Goal: Task Accomplishment & Management: Manage account settings

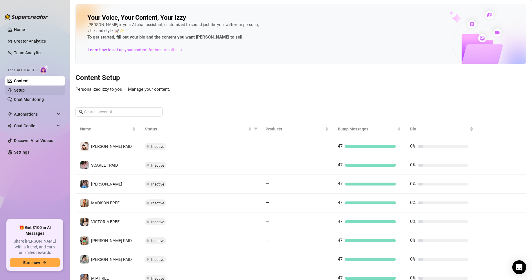
click at [21, 90] on link "Setup" at bounding box center [19, 90] width 11 height 5
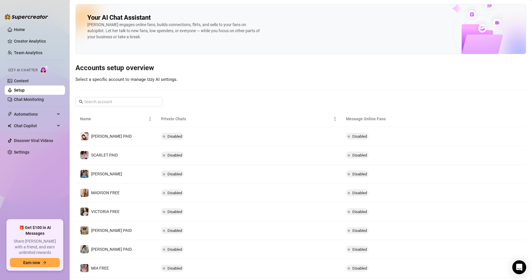
click at [24, 85] on ul "Content Setup Chat Monitoring" at bounding box center [35, 90] width 60 height 28
click at [25, 80] on link "Content" at bounding box center [21, 81] width 15 height 5
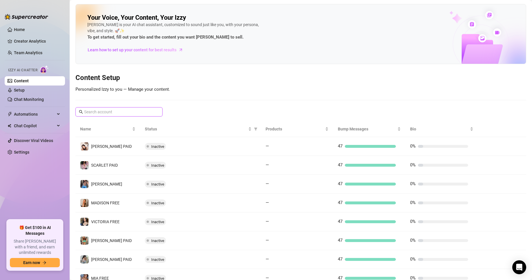
click at [104, 111] on input "text" at bounding box center [119, 112] width 70 height 6
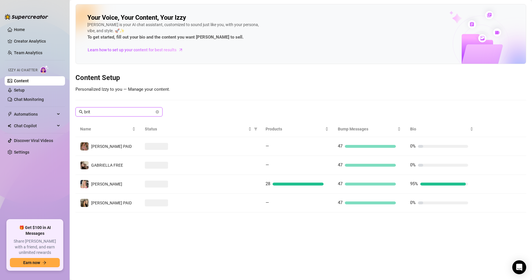
type input "brit"
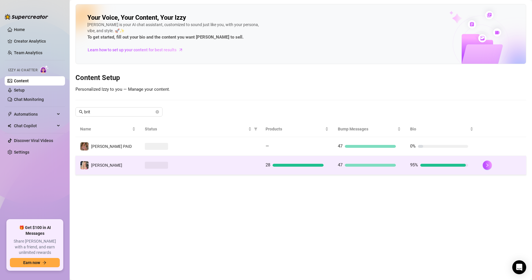
click at [145, 165] on span at bounding box center [156, 165] width 23 height 7
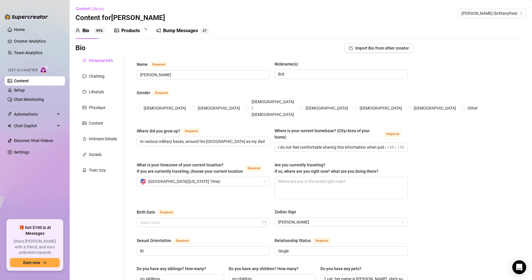
radio input "true"
type input "[DATE]"
click at [14, 155] on link "Settings" at bounding box center [21, 152] width 15 height 5
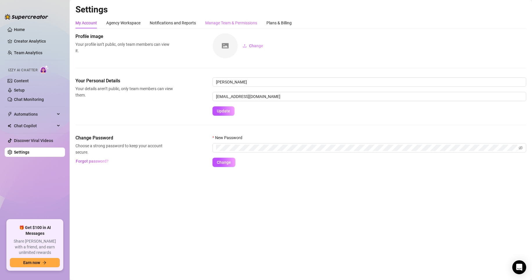
click at [228, 18] on div "Manage Team & Permissions" at bounding box center [231, 22] width 52 height 11
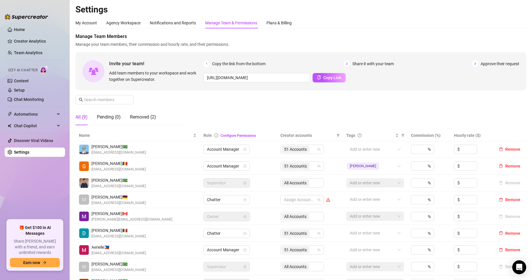
click at [267, 24] on div "My Account Agency Workspace Notifications and Reports Manage Team & Permissions…" at bounding box center [183, 22] width 216 height 11
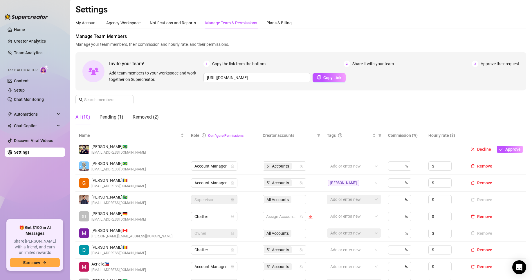
click at [224, 23] on div "Manage Team & Permissions" at bounding box center [231, 23] width 52 height 6
click at [323, 80] on span "Copy Link" at bounding box center [332, 77] width 18 height 5
drag, startPoint x: 230, startPoint y: 110, endPoint x: 133, endPoint y: 98, distance: 97.7
click at [230, 110] on div "Manage Team Members Manage your team members, their commission and hourly rate,…" at bounding box center [300, 81] width 451 height 97
click at [25, 93] on link "Setup" at bounding box center [19, 90] width 11 height 5
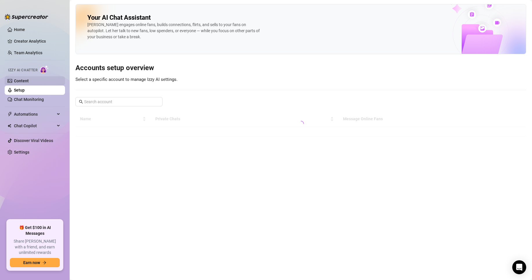
click at [27, 83] on link "Content" at bounding box center [21, 81] width 15 height 5
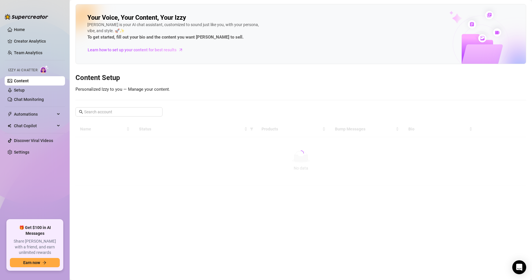
click at [27, 82] on link "Content" at bounding box center [21, 81] width 15 height 5
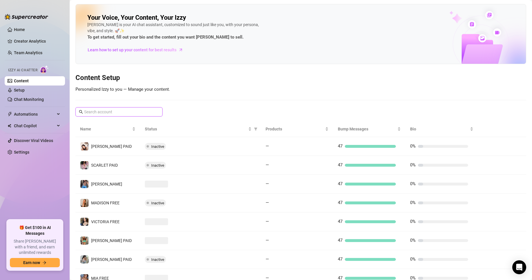
click at [107, 113] on input "text" at bounding box center [119, 112] width 70 height 6
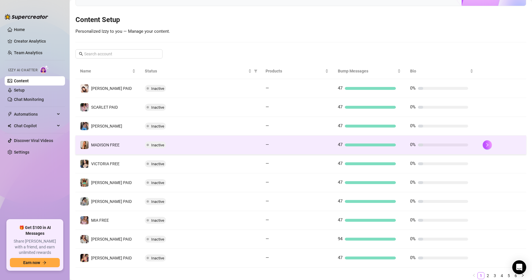
scroll to position [29, 0]
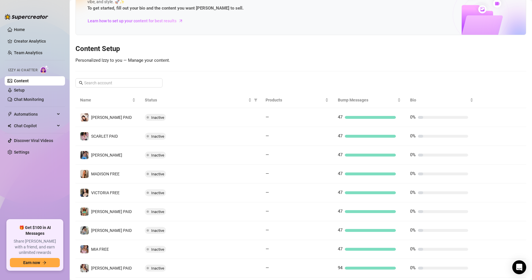
click at [262, 71] on div at bounding box center [300, 71] width 451 height 0
click at [125, 81] on input "text" at bounding box center [119, 83] width 70 height 6
click at [105, 95] on div "Click to sort ascending" at bounding box center [105, 95] width 0 height 0
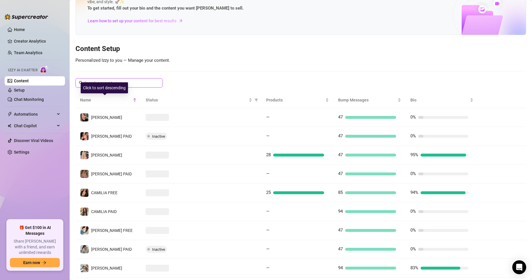
click at [134, 84] on input "text" at bounding box center [119, 83] width 70 height 6
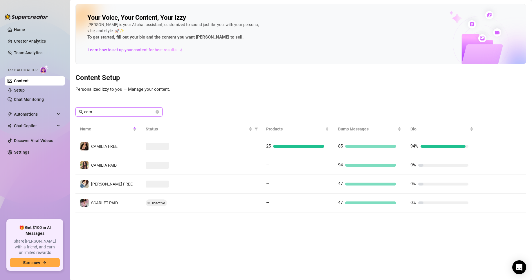
scroll to position [0, 0]
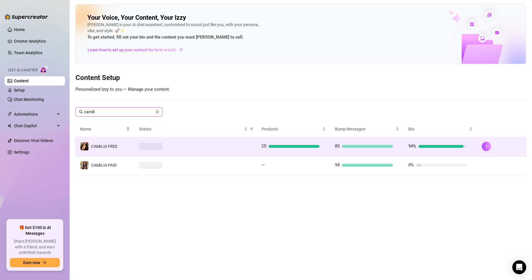
type input "camili"
click at [173, 142] on td at bounding box center [195, 146] width 123 height 19
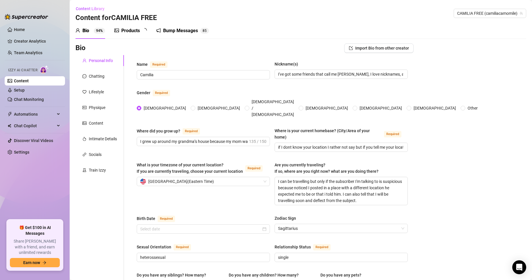
radio input "true"
type input "[DATE]"
click at [124, 33] on div "Products" at bounding box center [130, 30] width 19 height 7
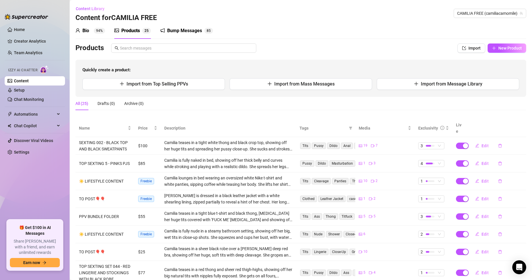
click at [94, 30] on sup "94%" at bounding box center [99, 31] width 11 height 6
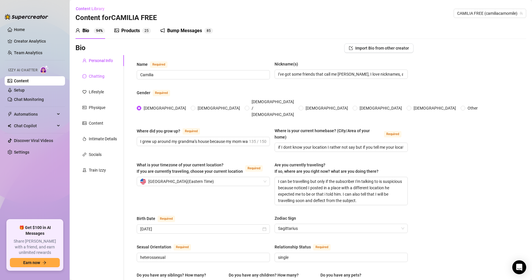
click at [103, 78] on div "Chatting" at bounding box center [97, 76] width 16 height 6
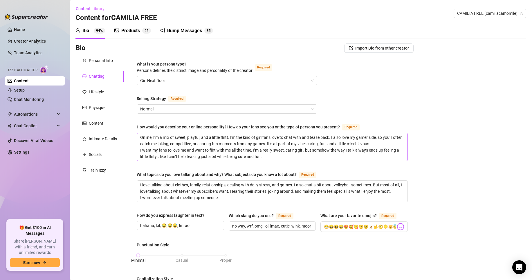
drag, startPoint x: 230, startPoint y: 164, endPoint x: 234, endPoint y: 158, distance: 6.9
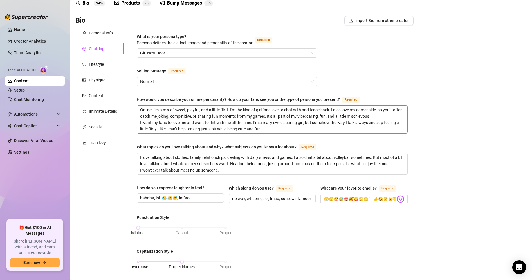
scroll to position [29, 0]
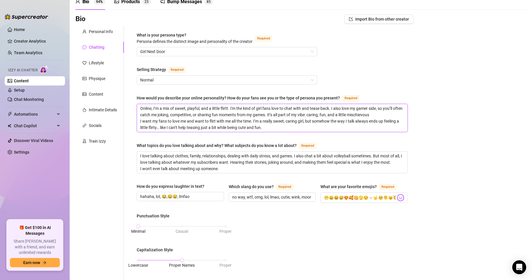
click at [252, 121] on textarea "Online, I’m a mix of sweet, playful, and a little flirtt. I'm the kind of girl …" at bounding box center [272, 118] width 271 height 28
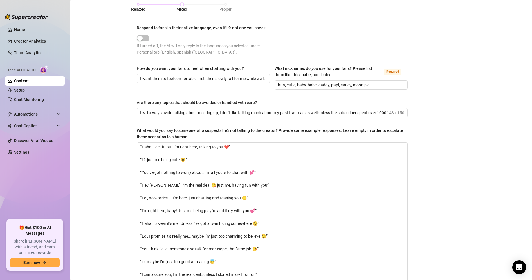
click at [122, 179] on div "Personal Info Chatting Lifestyle Physique Content Intimate Details Socials Trai…" at bounding box center [99, 20] width 48 height 568
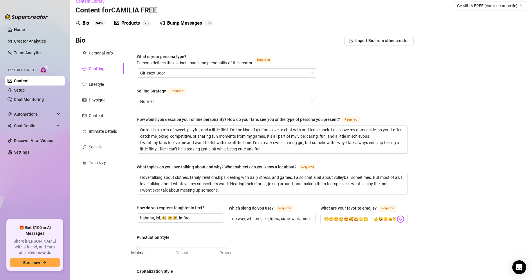
scroll to position [0, 0]
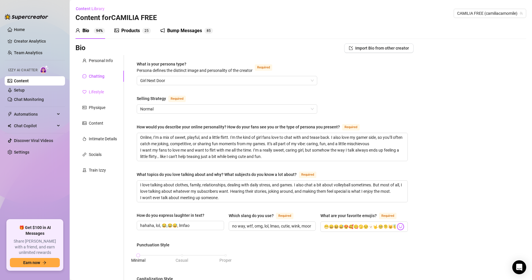
click at [105, 91] on div "Lifestyle" at bounding box center [99, 92] width 48 height 11
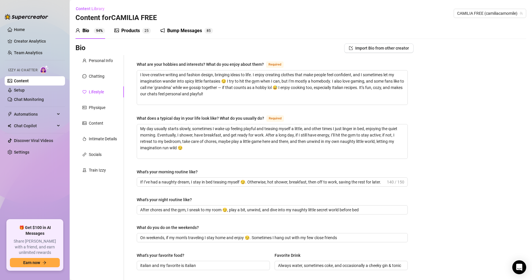
click at [98, 67] on div "Personal Info Chatting Lifestyle Physique Content Intimate Details Socials Trai…" at bounding box center [99, 257] width 48 height 404
drag, startPoint x: 97, startPoint y: 58, endPoint x: 123, endPoint y: 87, distance: 38.7
click at [97, 57] on div "Personal Info" at bounding box center [101, 60] width 24 height 6
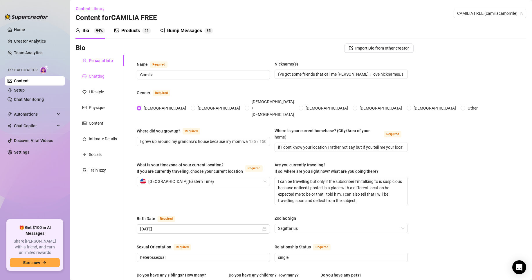
click at [109, 80] on div "Chatting" at bounding box center [99, 76] width 48 height 11
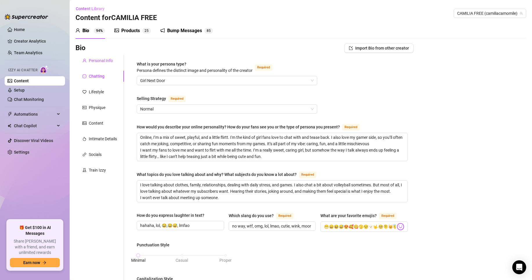
click at [100, 58] on div "Personal Info" at bounding box center [101, 60] width 24 height 6
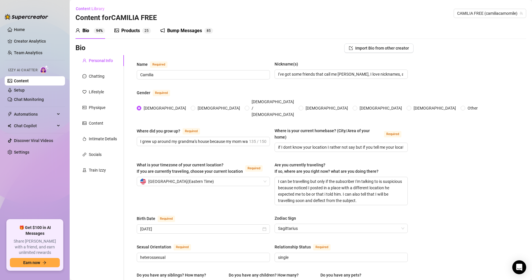
drag, startPoint x: 135, startPoint y: 120, endPoint x: 166, endPoint y: 117, distance: 31.2
drag, startPoint x: 135, startPoint y: 120, endPoint x: 182, endPoint y: 120, distance: 46.7
click at [155, 138] on input "I grew up around my grandma’s house because my mom was always working. So most …" at bounding box center [194, 141] width 108 height 6
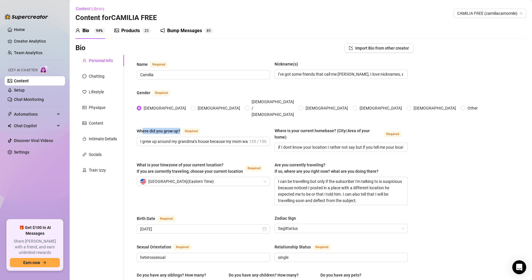
drag, startPoint x: 181, startPoint y: 120, endPoint x: 144, endPoint y: 120, distance: 37.5
click at [144, 128] on div "Where did you grow up? Required" at bounding box center [170, 131] width 66 height 7
click at [275, 143] on span "if I dont know your location I rather not say but if you tell me your location …" at bounding box center [341, 147] width 133 height 9
drag, startPoint x: 303, startPoint y: 136, endPoint x: 239, endPoint y: 135, distance: 63.9
click at [227, 136] on div "Where did you grow up? Required I grew up around my grandma’s house because my …" at bounding box center [272, 143] width 271 height 30
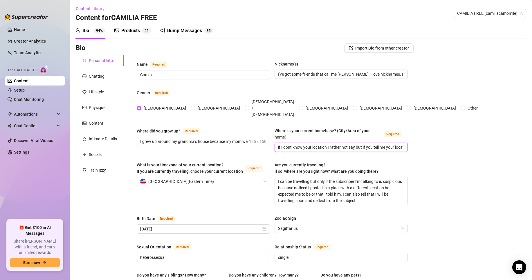
click at [301, 144] on input "if I dont know your location I rather not say but if you tell me your location …" at bounding box center [340, 147] width 125 height 6
drag, startPoint x: 294, startPoint y: 138, endPoint x: 287, endPoint y: 138, distance: 7.8
click at [293, 144] on input "if I dont know your location I rather not say but if you tell me your location …" at bounding box center [340, 147] width 125 height 6
click at [278, 144] on input "if I dont know your location I rather not say but if you tell me your location …" at bounding box center [340, 147] width 125 height 6
click at [353, 144] on input "if I dont know your location I rather not say but if you tell me your location …" at bounding box center [340, 147] width 125 height 6
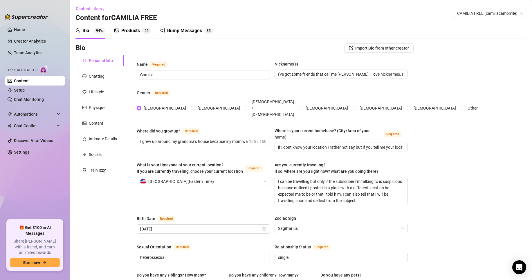
click at [29, 83] on link "Content" at bounding box center [21, 81] width 15 height 5
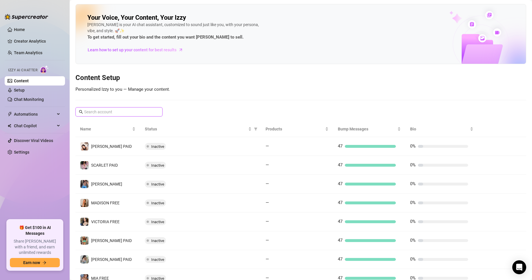
click at [120, 114] on input "text" at bounding box center [119, 112] width 70 height 6
type input "lea"
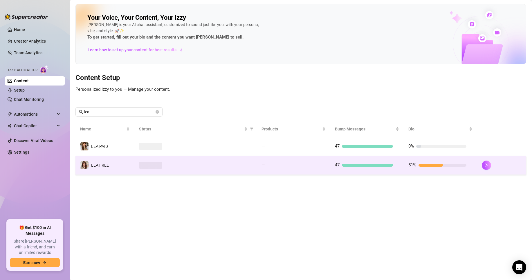
click at [128, 171] on td "LEA FREE" at bounding box center [104, 165] width 59 height 19
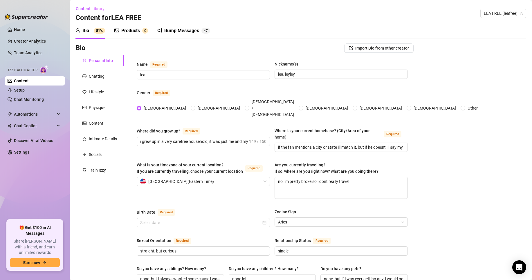
radio input "true"
type input "[DATE]"
drag, startPoint x: 302, startPoint y: 137, endPoint x: 165, endPoint y: 124, distance: 137.7
click at [165, 128] on div "Where did you grow up? Required i grew up in a very carefree household, it was …" at bounding box center [272, 143] width 271 height 30
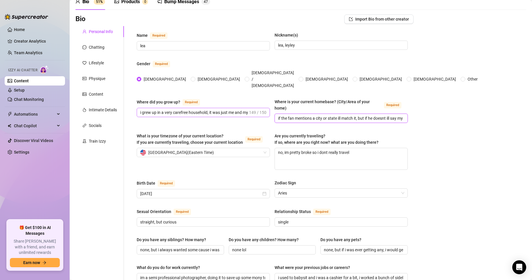
drag, startPoint x: 334, startPoint y: 111, endPoint x: 249, endPoint y: 104, distance: 84.4
click at [245, 104] on div "Where did you grow up? Required i grew up in a very carefree household, it was …" at bounding box center [272, 114] width 271 height 30
click at [323, 115] on input "if the fan mentions a city or state ill match it, but if he doesnt ill say my l…" at bounding box center [340, 118] width 125 height 6
click at [438, 161] on div "Bio Import Bio from other creator Personal Info Chatting Lifestyle Physique Con…" at bounding box center [300, 281] width 451 height 532
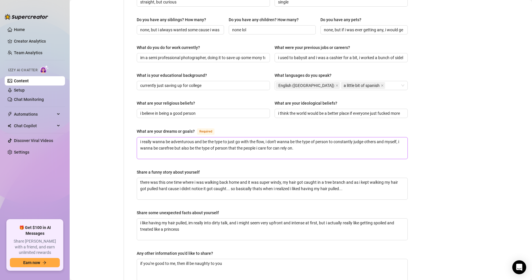
scroll to position [243, 0]
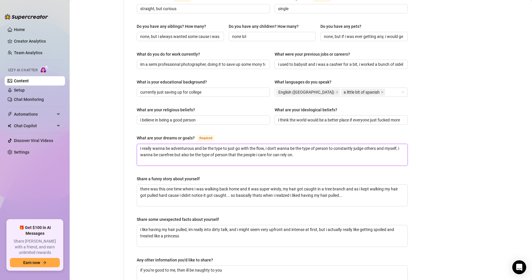
drag, startPoint x: 169, startPoint y: 136, endPoint x: 150, endPoint y: 135, distance: 19.2
click at [150, 144] on textarea "i really wanna be adventurous and be the type to just go with the flow, i don't…" at bounding box center [272, 154] width 271 height 21
click at [141, 144] on textarea "i really wanna be adventurous and be the type to just go with the flow, i don't…" at bounding box center [272, 154] width 271 height 21
drag, startPoint x: 160, startPoint y: 136, endPoint x: 220, endPoint y: 135, distance: 60.4
click at [219, 144] on textarea "i really wanna be adventurous and be the type to just go with the flow, i don't…" at bounding box center [272, 154] width 271 height 21
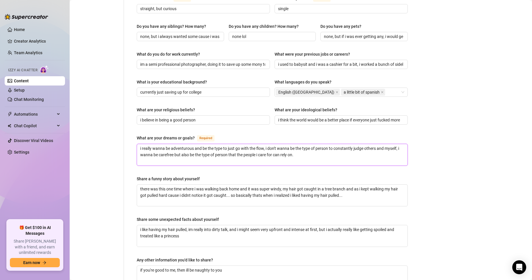
click at [305, 144] on textarea "i really wanna be adventurous and be the type to just go with the flow, i don't…" at bounding box center [272, 154] width 271 height 21
drag, startPoint x: 305, startPoint y: 141, endPoint x: 148, endPoint y: 136, distance: 156.6
click at [146, 144] on textarea "i really wanna be adventurous and be the type to just go with the flow, i don't…" at bounding box center [272, 154] width 271 height 21
click at [208, 144] on textarea "i really wanna be adventurous and be the type to just go with the flow, i don't…" at bounding box center [272, 154] width 271 height 21
click at [301, 145] on textarea "i really wanna be adventurous and be the type to just go with the flow, i don't…" at bounding box center [272, 154] width 271 height 21
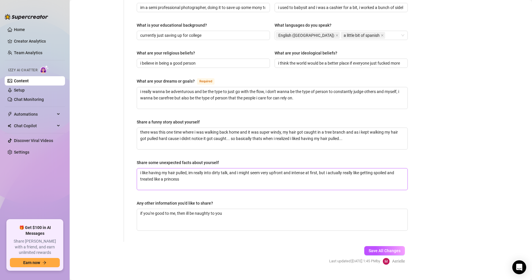
scroll to position [301, 0]
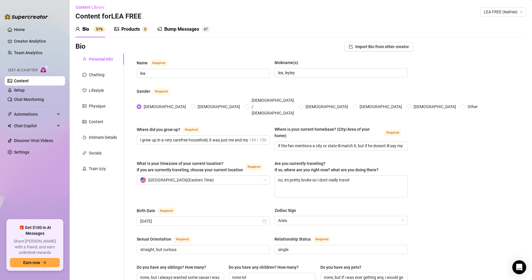
scroll to position [0, 0]
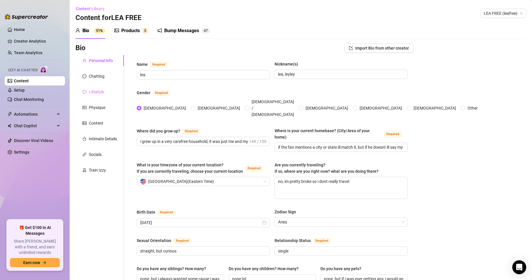
drag, startPoint x: 104, startPoint y: 72, endPoint x: 107, endPoint y: 91, distance: 19.1
click at [104, 72] on div "Chatting" at bounding box center [99, 76] width 48 height 11
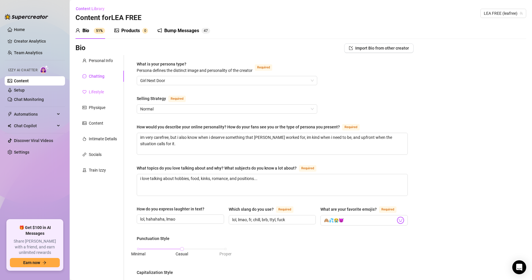
click at [105, 90] on div "Lifestyle" at bounding box center [99, 92] width 48 height 11
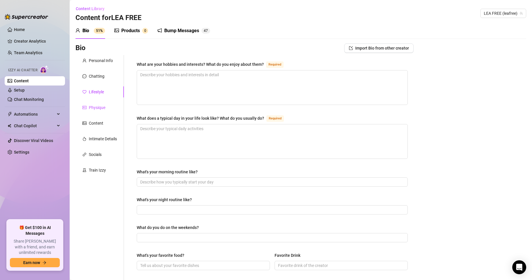
click at [102, 109] on div "Physique" at bounding box center [97, 108] width 17 height 6
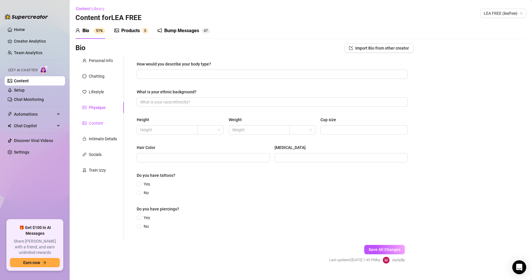
click at [102, 125] on div "Content" at bounding box center [96, 123] width 15 height 6
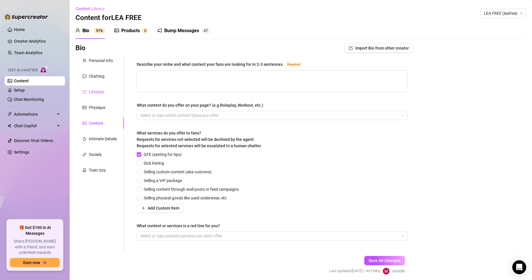
click at [101, 91] on div "Lifestyle" at bounding box center [96, 92] width 15 height 6
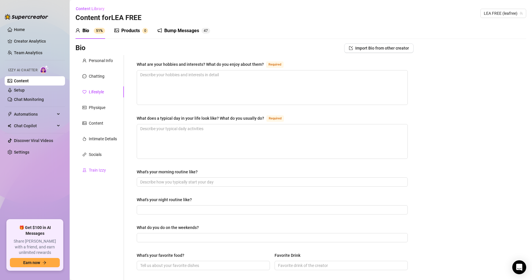
click at [105, 170] on div "Train Izzy" at bounding box center [97, 170] width 17 height 6
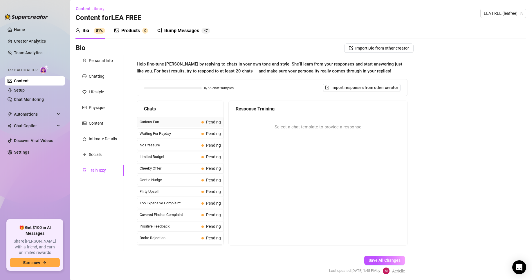
click at [181, 124] on span "Curious Fan" at bounding box center [170, 122] width 60 height 6
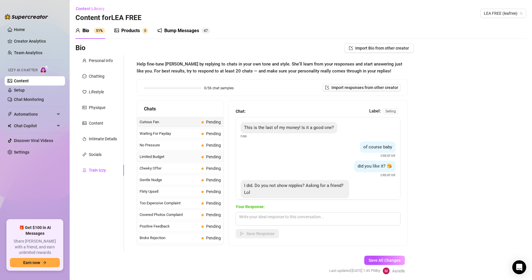
click at [188, 160] on span "Limited Budget" at bounding box center [170, 157] width 60 height 6
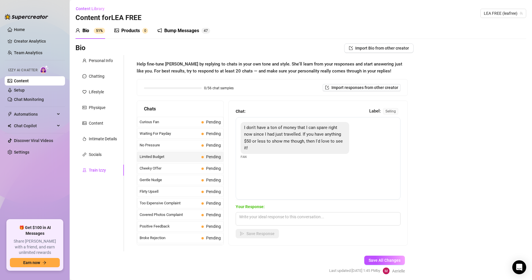
click at [175, 182] on span "Gentle Nudge" at bounding box center [170, 180] width 60 height 6
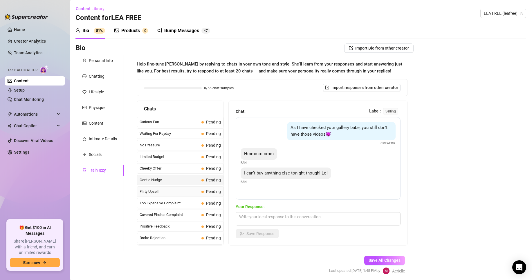
click at [166, 195] on span "Flirty Upsell" at bounding box center [170, 192] width 60 height 6
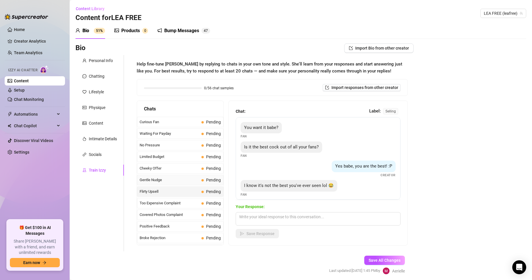
click at [167, 178] on span "Gentle Nudge" at bounding box center [170, 180] width 60 height 6
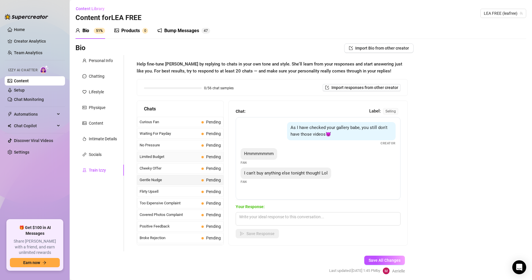
click at [176, 161] on div "Limited Budget Pending" at bounding box center [180, 157] width 87 height 10
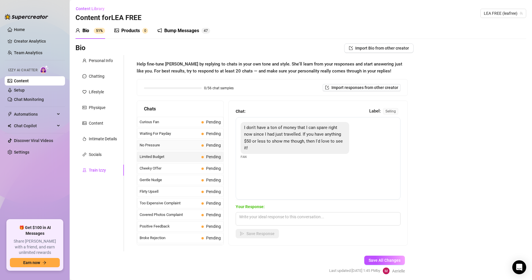
click at [177, 143] on span "No Pressure" at bounding box center [170, 146] width 60 height 6
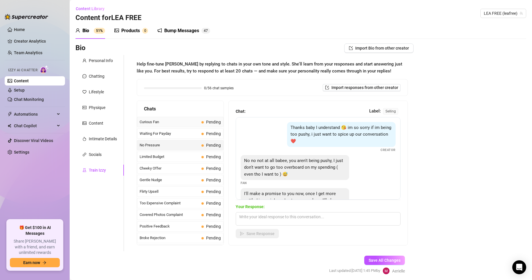
click at [176, 125] on span "Curious Fan" at bounding box center [170, 122] width 60 height 6
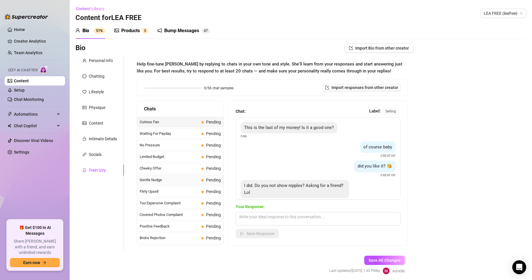
click at [164, 183] on span "Gentle Nudge" at bounding box center [170, 180] width 60 height 6
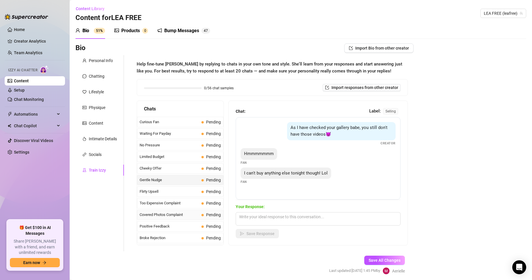
click at [177, 213] on span "Covered Photos Complaint" at bounding box center [170, 215] width 60 height 6
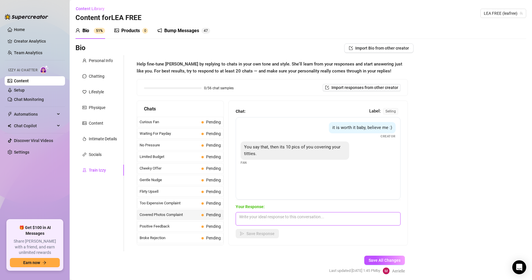
click at [264, 221] on textarea at bounding box center [318, 219] width 165 height 13
click at [20, 80] on link "Content" at bounding box center [21, 81] width 15 height 5
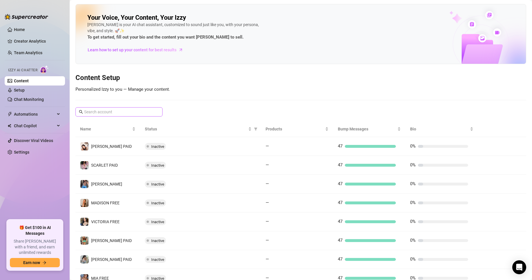
click at [107, 107] on span at bounding box center [118, 111] width 87 height 9
click at [109, 111] on input "text" at bounding box center [119, 112] width 70 height 6
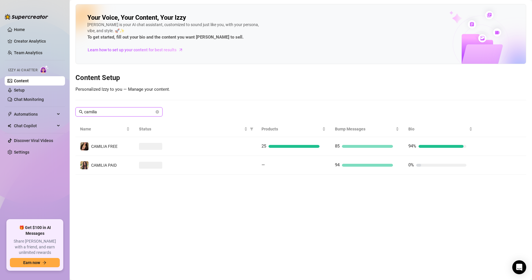
type input "camilia"
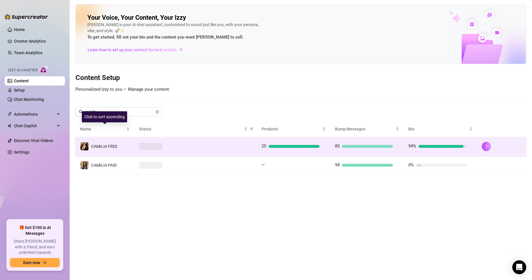
click at [135, 147] on td at bounding box center [195, 146] width 123 height 19
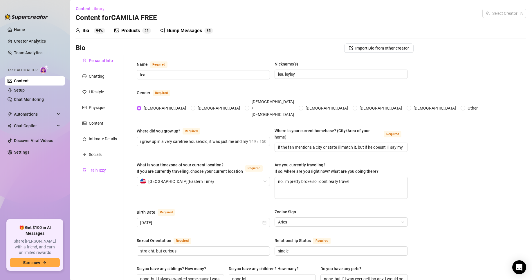
click at [102, 169] on div "Train Izzy" at bounding box center [97, 170] width 17 height 6
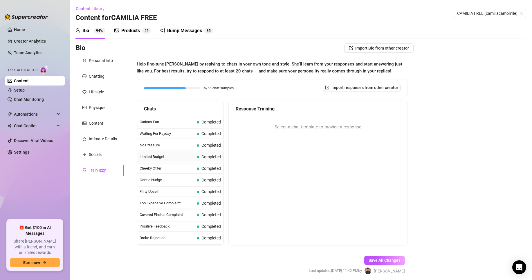
click at [165, 161] on div "Limited Budget Completed" at bounding box center [180, 157] width 87 height 10
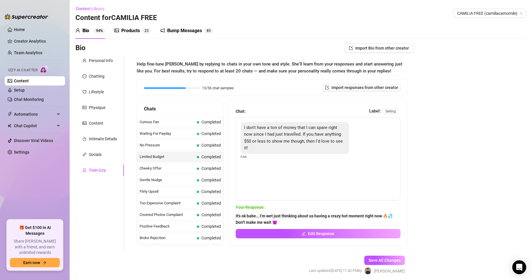
click at [255, 211] on div "Your Response: it's ok babe… I’m wet just thinking about us having a crazy hot …" at bounding box center [318, 221] width 165 height 34
drag, startPoint x: 234, startPoint y: 217, endPoint x: 270, endPoint y: 218, distance: 35.4
click at [269, 218] on div "Chat: Label: selling I don't have a ton of money that I can spare right now sin…" at bounding box center [318, 173] width 179 height 145
drag, startPoint x: 284, startPoint y: 223, endPoint x: 278, endPoint y: 222, distance: 6.2
click at [283, 223] on span "it's ok babe… I’m wet just thinking about us having a crazy hot moment right no…" at bounding box center [318, 219] width 165 height 13
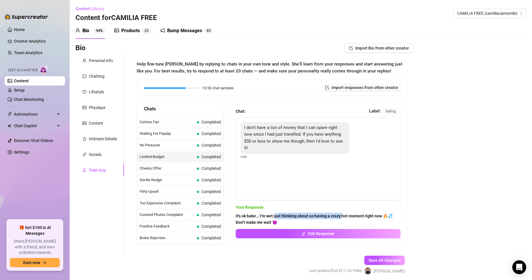
drag, startPoint x: 296, startPoint y: 217, endPoint x: 351, endPoint y: 217, distance: 54.6
click at [344, 216] on strong "it's ok babe… I’m wet just thinking about us having a crazy hot moment right no…" at bounding box center [314, 219] width 157 height 11
click at [364, 216] on strong "it's ok babe… I’m wet just thinking about us having a crazy hot moment right no…" at bounding box center [314, 219] width 157 height 11
drag, startPoint x: 329, startPoint y: 214, endPoint x: 375, endPoint y: 215, distance: 45.9
click at [365, 214] on strong "it's ok babe… I’m wet just thinking about us having a crazy hot moment right no…" at bounding box center [314, 219] width 157 height 11
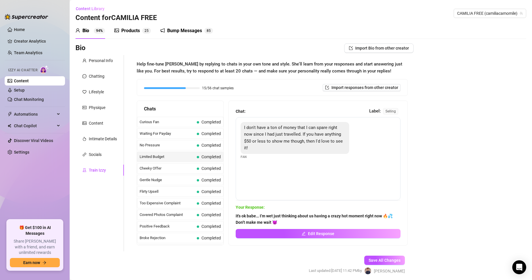
click at [384, 215] on strong "it's ok babe… I’m wet just thinking about us having a crazy hot moment right no…" at bounding box center [314, 219] width 157 height 11
drag, startPoint x: 241, startPoint y: 220, endPoint x: 293, endPoint y: 220, distance: 52.6
click at [292, 221] on span "it's ok babe… I’m wet just thinking about us having a crazy hot moment right no…" at bounding box center [318, 219] width 165 height 13
click at [291, 171] on div "I don't have a ton of money that I can spare right now since I had just travell…" at bounding box center [318, 158] width 165 height 83
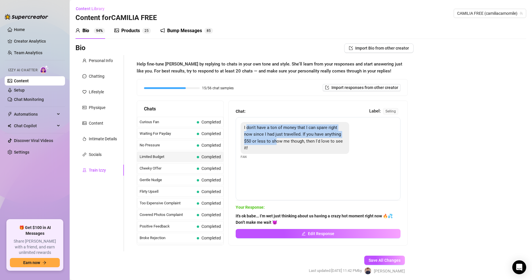
drag, startPoint x: 248, startPoint y: 128, endPoint x: 277, endPoint y: 141, distance: 32.0
click at [277, 141] on span "I don't have a ton of money that I can spare right now since I had just travell…" at bounding box center [293, 138] width 99 height 26
click at [270, 140] on span "I don't have a ton of money that I can spare right now since I had just travell…" at bounding box center [293, 138] width 99 height 26
drag, startPoint x: 243, startPoint y: 138, endPoint x: 254, endPoint y: 139, distance: 11.7
click at [254, 139] on div "I don't have a ton of money that I can spare right now since I had just travell…" at bounding box center [295, 138] width 109 height 32
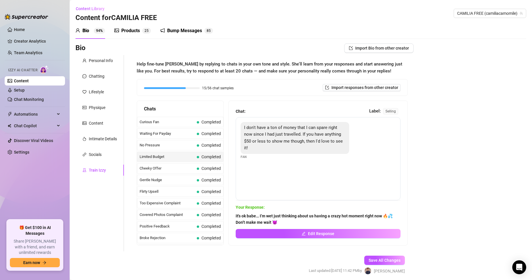
click at [303, 187] on div "I don't have a ton of money that I can spare right now since I had just travell…" at bounding box center [318, 158] width 165 height 83
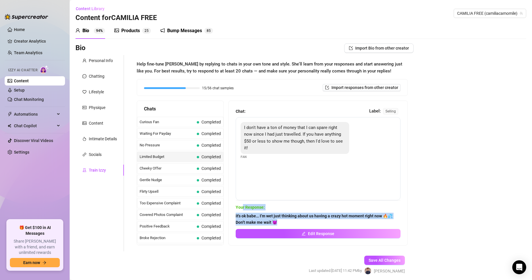
drag, startPoint x: 278, startPoint y: 221, endPoint x: 242, endPoint y: 211, distance: 37.9
click at [242, 211] on div "Your Response: it's ok babe… I’m wet just thinking about us having a crazy hot …" at bounding box center [318, 221] width 165 height 34
drag, startPoint x: 271, startPoint y: 217, endPoint x: 268, endPoint y: 220, distance: 3.5
click at [270, 217] on strong "it's ok babe… I’m wet just thinking about us having a crazy hot moment right no…" at bounding box center [314, 219] width 157 height 11
click at [246, 217] on strong "it's ok babe… I’m wet just thinking about us having a crazy hot moment right no…" at bounding box center [314, 219] width 157 height 11
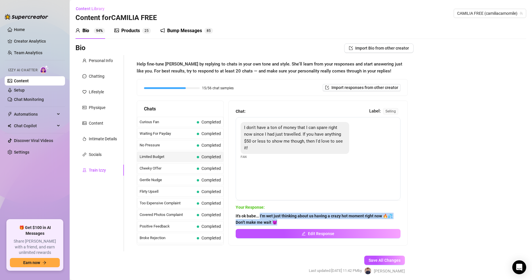
drag, startPoint x: 279, startPoint y: 224, endPoint x: 261, endPoint y: 217, distance: 19.7
click at [260, 217] on span "it's ok babe… I’m wet just thinking about us having a crazy hot moment right no…" at bounding box center [318, 219] width 165 height 13
click at [200, 171] on span "Completed" at bounding box center [209, 168] width 24 height 6
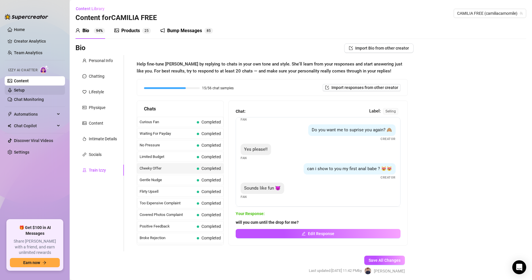
drag, startPoint x: 24, startPoint y: 84, endPoint x: 35, endPoint y: 87, distance: 10.6
click at [24, 83] on link "Content" at bounding box center [21, 81] width 15 height 5
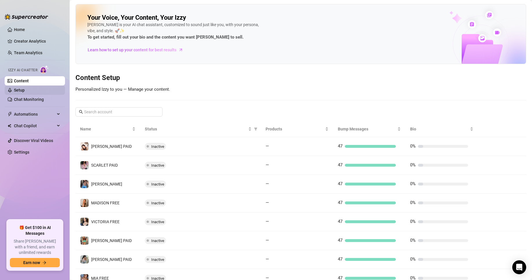
click at [21, 88] on link "Setup" at bounding box center [19, 90] width 11 height 5
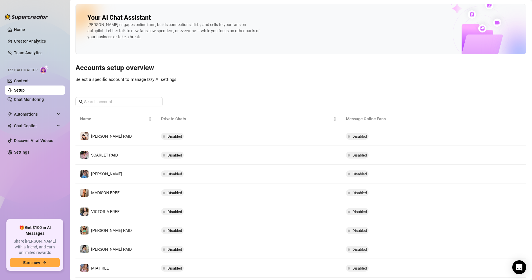
click at [25, 93] on link "Setup" at bounding box center [19, 90] width 11 height 5
click at [104, 105] on input "text" at bounding box center [119, 102] width 70 height 6
type input "b"
type input "v"
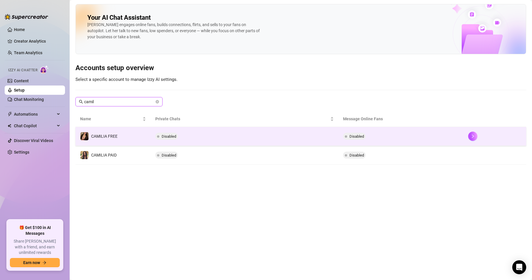
type input "camil"
click at [138, 136] on td "CAMILIA FREE" at bounding box center [112, 136] width 75 height 19
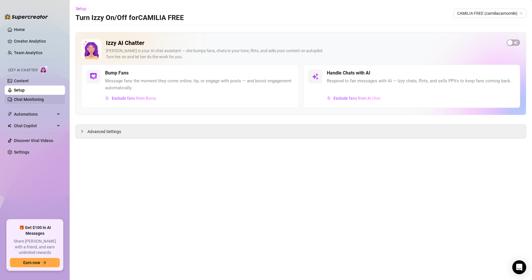
click at [33, 100] on link "Chat Monitoring" at bounding box center [29, 99] width 30 height 5
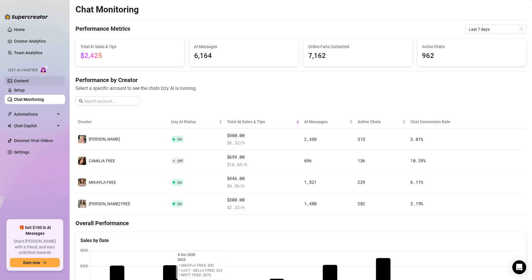
click at [18, 81] on link "Content" at bounding box center [21, 81] width 15 height 5
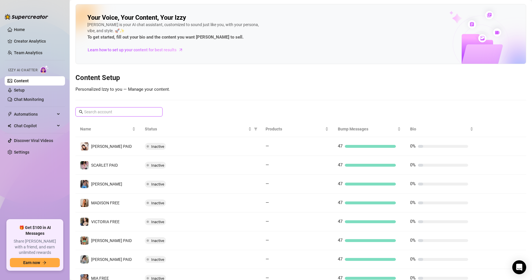
click at [116, 112] on input "text" at bounding box center [119, 112] width 70 height 6
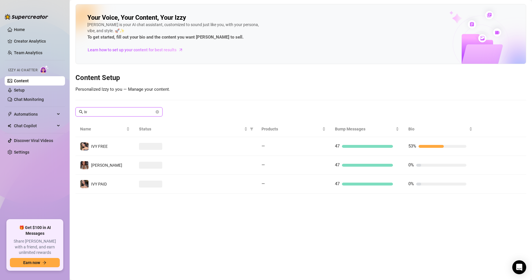
type input "i"
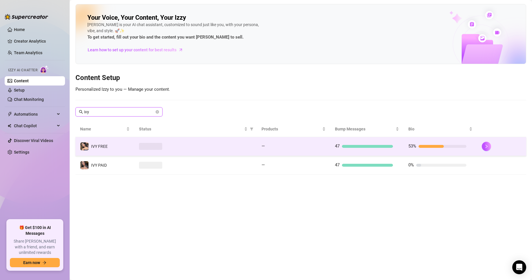
type input "ivy"
click at [134, 145] on td "IVY FREE" at bounding box center [104, 146] width 59 height 19
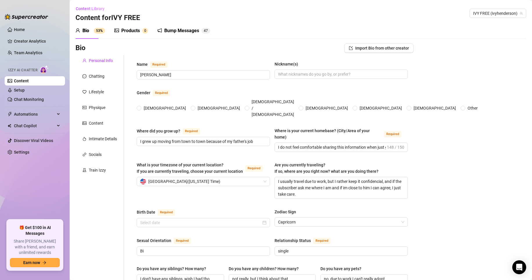
radio input "true"
type input "[DATE]"
click at [102, 89] on div "Lifestyle" at bounding box center [96, 92] width 15 height 6
click at [101, 79] on div "Chatting" at bounding box center [97, 76] width 16 height 6
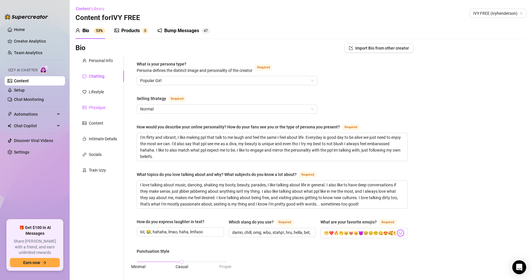
click at [102, 108] on div "Physique" at bounding box center [97, 108] width 17 height 6
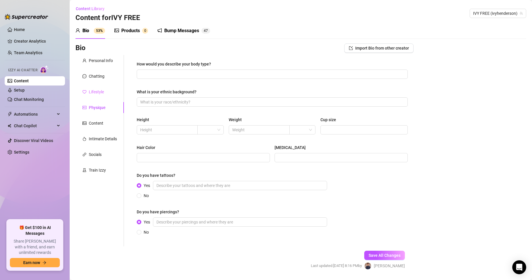
click at [100, 96] on div "Lifestyle" at bounding box center [99, 92] width 48 height 11
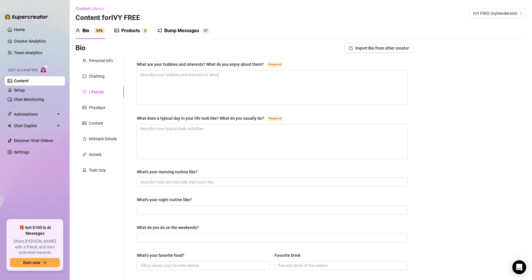
click at [100, 85] on div "Personal Info Chatting Lifestyle Physique Content Intimate Details Socials Trai…" at bounding box center [99, 250] width 48 height 391
click at [98, 70] on div "Personal Info Chatting Lifestyle Physique Content Intimate Details Socials Trai…" at bounding box center [99, 250] width 48 height 391
click at [98, 59] on div "Personal Info" at bounding box center [101, 60] width 24 height 6
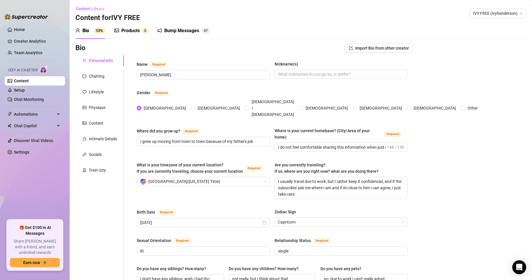
click at [29, 81] on link "Content" at bounding box center [21, 81] width 15 height 5
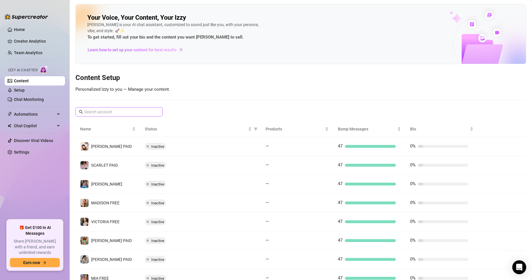
click at [99, 107] on span at bounding box center [118, 111] width 87 height 9
click at [98, 110] on input "text" at bounding box center [119, 112] width 70 height 6
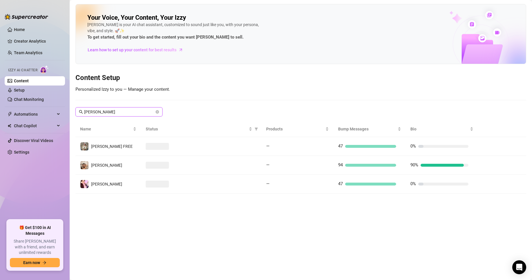
type input "[PERSON_NAME]"
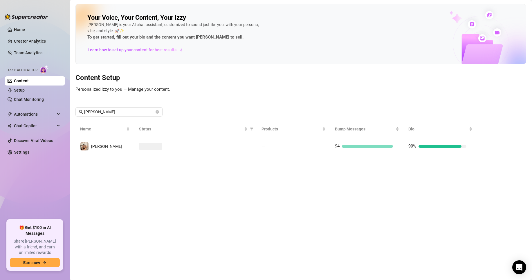
drag, startPoint x: 120, startPoint y: 147, endPoint x: 143, endPoint y: 150, distance: 23.4
click at [120, 147] on td "[PERSON_NAME]" at bounding box center [104, 146] width 59 height 19
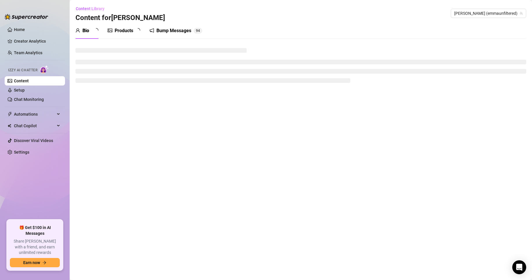
click at [145, 147] on main "Content Library Content for [PERSON_NAME] FREE [PERSON_NAME] (emmaunfiltered) B…" at bounding box center [301, 140] width 463 height 280
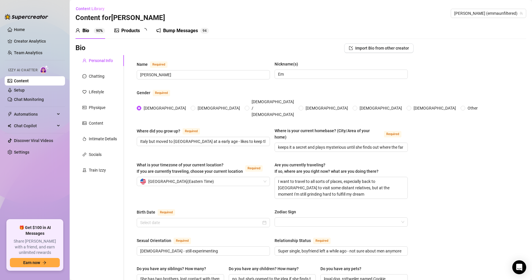
radio input "true"
type input "[DATE]"
click at [98, 119] on div "Content" at bounding box center [99, 123] width 48 height 11
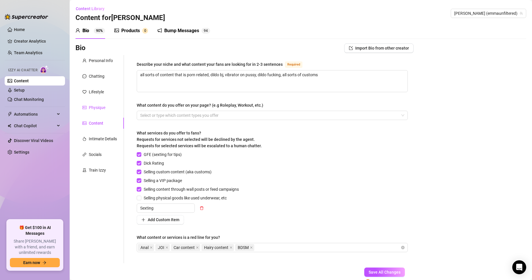
click at [96, 107] on div "Physique" at bounding box center [97, 108] width 17 height 6
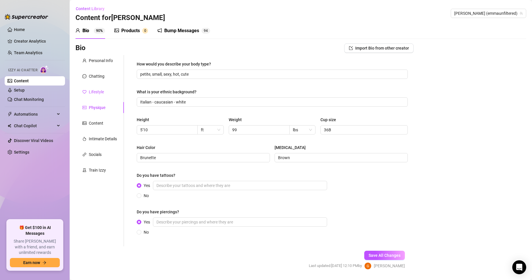
click at [97, 93] on div "Lifestyle" at bounding box center [96, 92] width 15 height 6
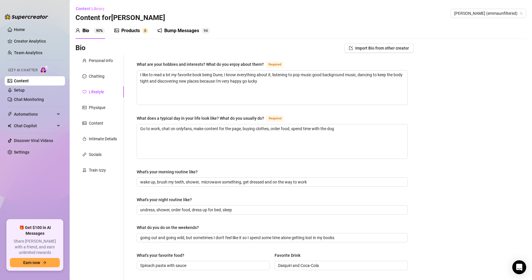
click at [29, 80] on link "Content" at bounding box center [21, 81] width 15 height 5
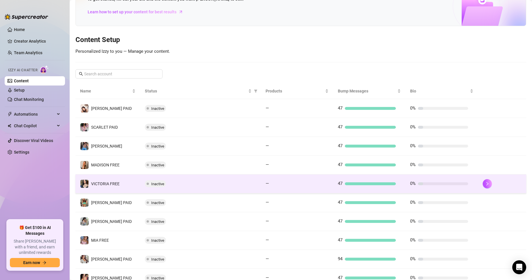
scroll to position [79, 0]
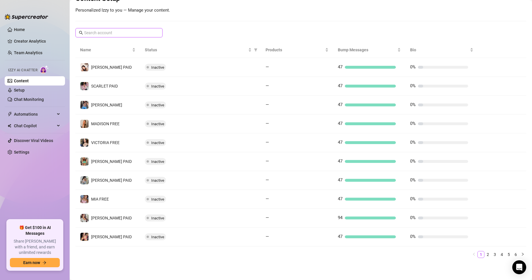
click at [107, 34] on input "text" at bounding box center [119, 33] width 70 height 6
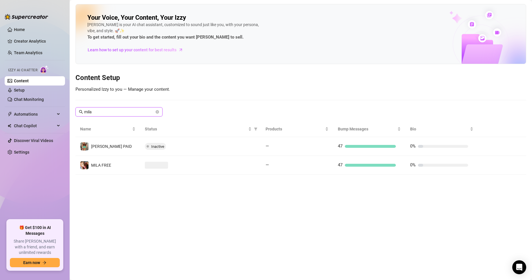
scroll to position [0, 0]
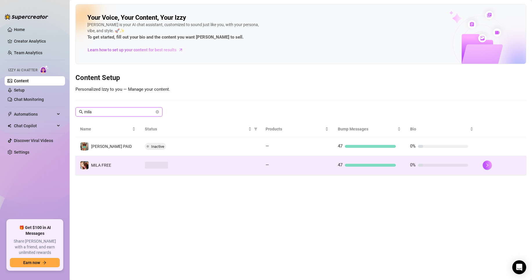
type input "mila"
click at [133, 164] on td "MILA FREE" at bounding box center [107, 165] width 65 height 19
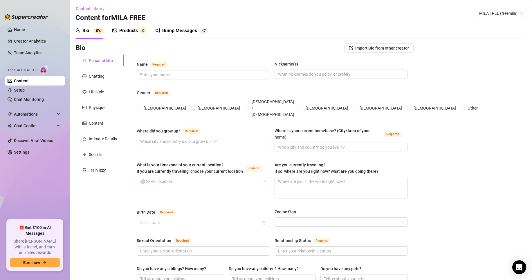
click at [29, 81] on link "Content" at bounding box center [21, 81] width 15 height 5
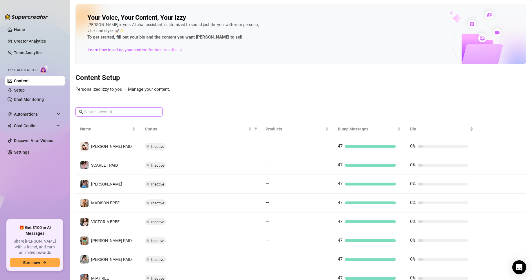
click at [107, 110] on input "text" at bounding box center [119, 112] width 70 height 6
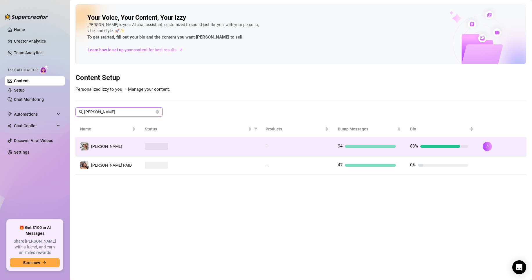
type input "[PERSON_NAME]"
click at [129, 150] on td "[PERSON_NAME]" at bounding box center [107, 146] width 65 height 19
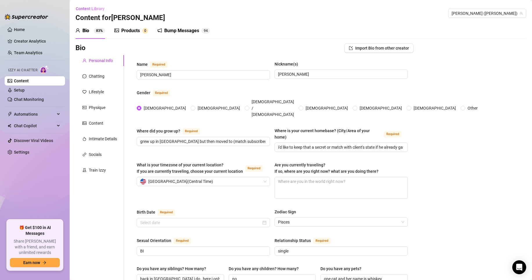
radio input "true"
type input "[DATE]"
click at [95, 91] on div "Lifestyle" at bounding box center [96, 92] width 15 height 6
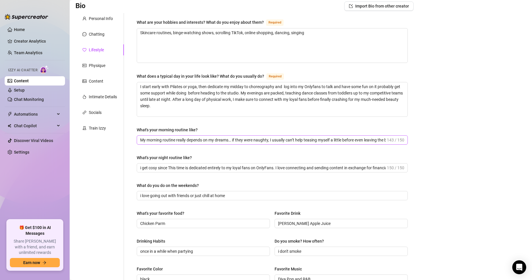
scroll to position [13, 0]
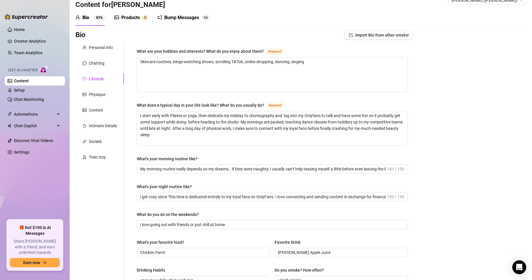
click at [452, 152] on div "Bio Import Bio from other creator Personal Info Chatting Lifestyle Physique Con…" at bounding box center [300, 248] width 451 height 436
click at [431, 101] on div "Bio Import Bio from other creator Personal Info Chatting Lifestyle Physique Con…" at bounding box center [300, 248] width 451 height 436
click at [433, 126] on div "Bio Import Bio from other creator Personal Info Chatting Lifestyle Physique Con…" at bounding box center [300, 248] width 451 height 436
click at [29, 79] on link "Content" at bounding box center [21, 81] width 15 height 5
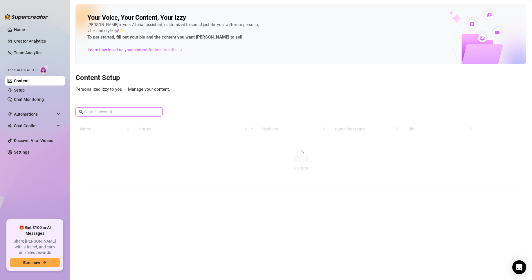
click at [105, 108] on span at bounding box center [118, 111] width 87 height 9
type input "chri"
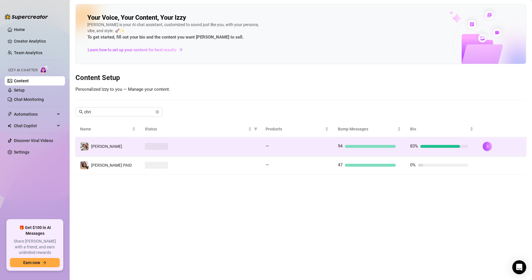
click at [141, 152] on td at bounding box center [200, 146] width 121 height 19
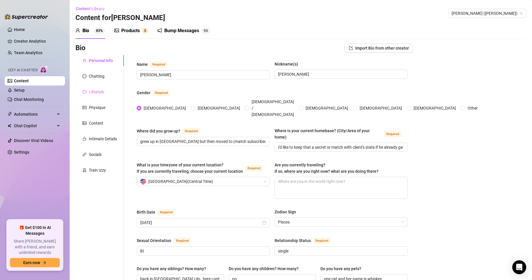
radio input "true"
click at [105, 81] on div "Chatting" at bounding box center [99, 76] width 48 height 11
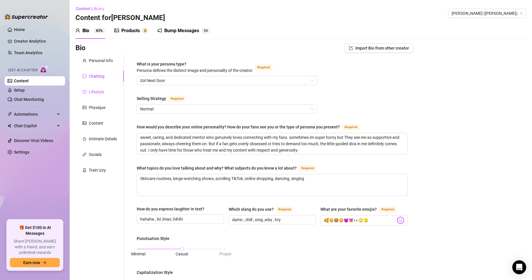
click at [100, 91] on div "Lifestyle" at bounding box center [96, 92] width 15 height 6
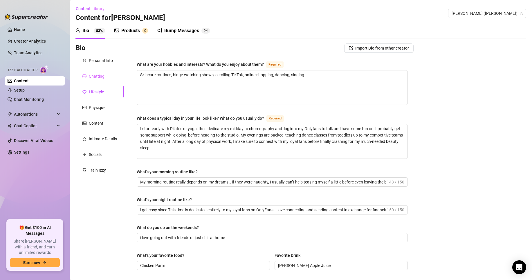
click at [105, 74] on div "Chatting" at bounding box center [99, 76] width 48 height 11
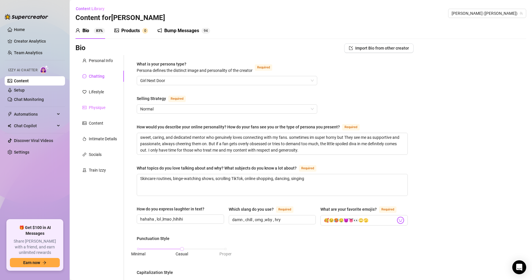
click at [105, 111] on div "Physique" at bounding box center [99, 107] width 48 height 11
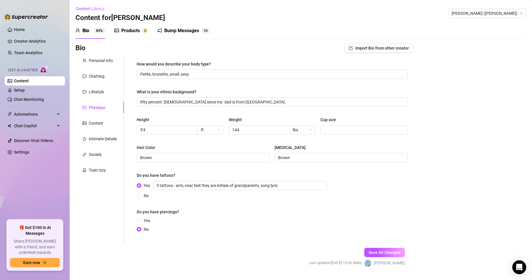
click at [103, 130] on div "Personal Info Chatting Lifestyle Physique Content Intimate Details Socials Trai…" at bounding box center [99, 149] width 48 height 189
click at [100, 122] on div "Content" at bounding box center [96, 123] width 15 height 6
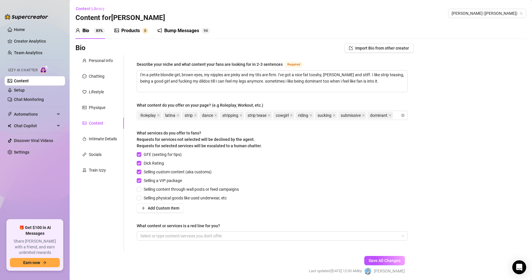
click at [29, 81] on link "Content" at bounding box center [21, 81] width 15 height 5
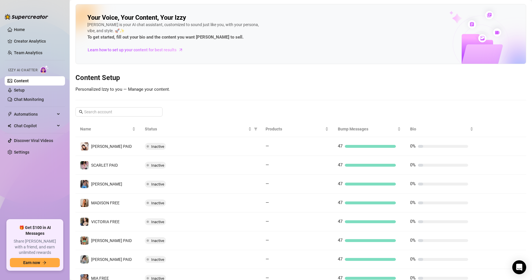
click at [259, 92] on div "Your Voice, Your Content, Your [PERSON_NAME] is your AI chat assistant, customi…" at bounding box center [300, 173] width 451 height 338
click at [307, 102] on div "Your Voice, Your Content, Your [PERSON_NAME] is your AI chat assistant, customi…" at bounding box center [300, 173] width 451 height 338
click at [28, 154] on link "Settings" at bounding box center [21, 152] width 15 height 5
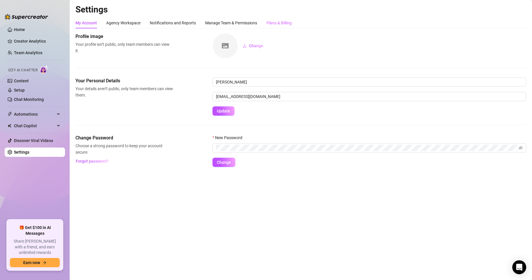
click at [270, 28] on div "Plans & Billing" at bounding box center [279, 22] width 25 height 11
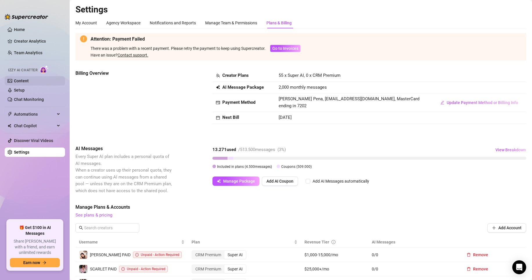
click at [19, 83] on link "Content" at bounding box center [21, 81] width 15 height 5
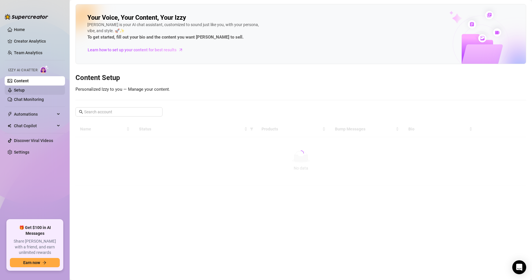
click at [23, 88] on link "Setup" at bounding box center [19, 90] width 11 height 5
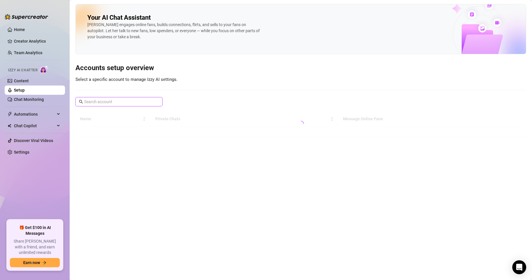
click at [96, 105] on input "text" at bounding box center [119, 102] width 70 height 6
type input "bella"
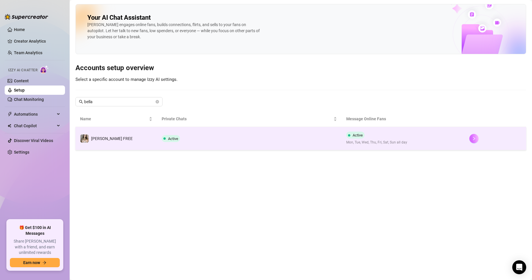
click at [476, 139] on button "button" at bounding box center [473, 138] width 9 height 9
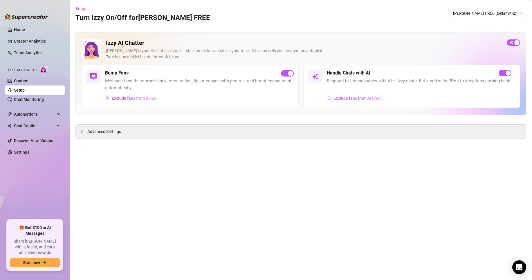
click at [167, 159] on main "Setup Turn Izzy On/Off for [PERSON_NAME] FREE [PERSON_NAME] (bellamrtnz) Izzy A…" at bounding box center [301, 140] width 463 height 280
click at [33, 100] on link "Chat Monitoring" at bounding box center [29, 99] width 30 height 5
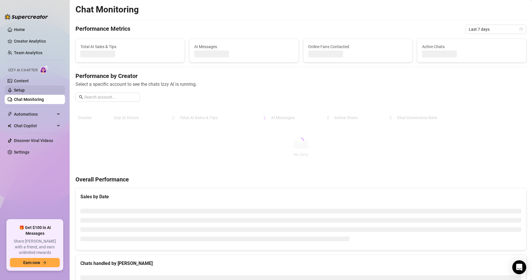
click at [24, 89] on link "Setup" at bounding box center [19, 90] width 11 height 5
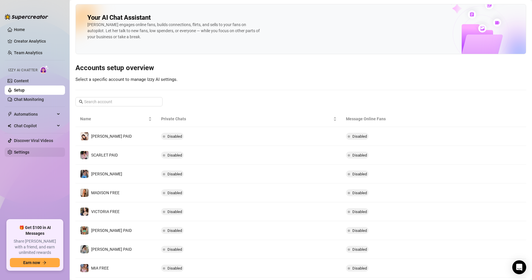
click at [24, 150] on link "Settings" at bounding box center [21, 152] width 15 height 5
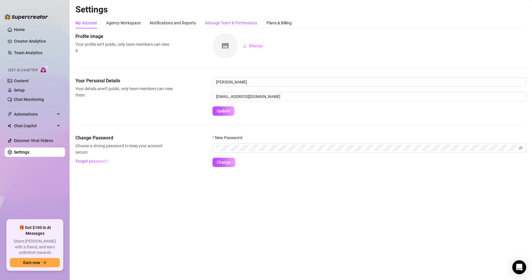
click at [242, 23] on div "Manage Team & Permissions" at bounding box center [231, 23] width 52 height 6
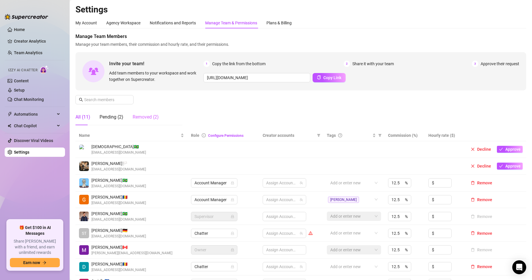
scroll to position [29, 0]
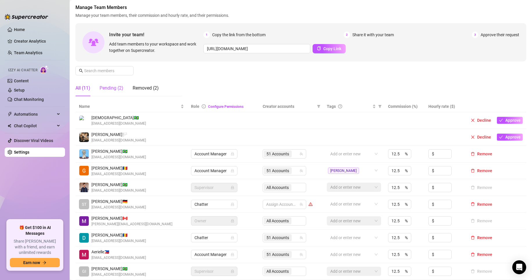
click at [119, 89] on div "Pending (2)" at bounding box center [112, 88] width 24 height 7
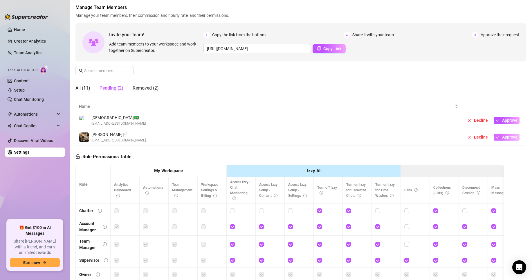
click at [502, 138] on span "Approve" at bounding box center [509, 137] width 15 height 5
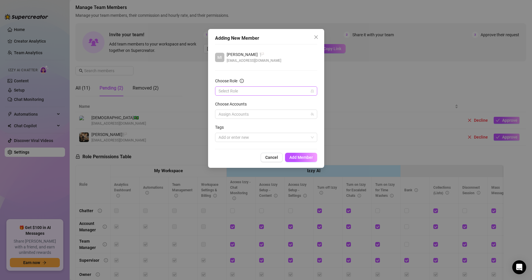
click at [256, 89] on input "Choose Role" at bounding box center [264, 91] width 90 height 9
click at [240, 111] on div "Account Manager" at bounding box center [266, 112] width 93 height 6
click at [276, 111] on div at bounding box center [263, 114] width 94 height 8
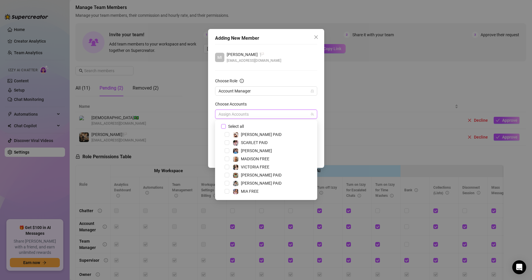
click at [242, 127] on span "Select all" at bounding box center [236, 126] width 20 height 6
click at [225, 127] on input "Select all" at bounding box center [223, 126] width 4 height 4
checkbox input "true"
click at [253, 102] on div "Choose Accounts" at bounding box center [266, 105] width 102 height 9
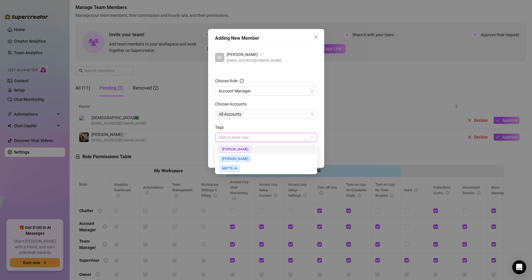
click at [256, 138] on div at bounding box center [263, 138] width 94 height 8
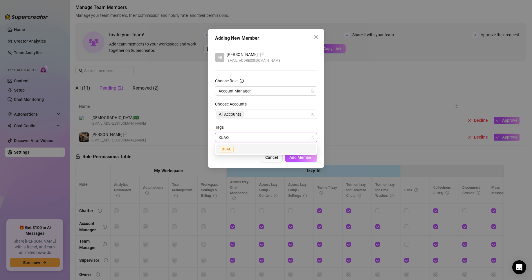
type input "XUAO"
click at [262, 126] on div "Tags" at bounding box center [266, 128] width 102 height 9
click at [307, 163] on div "Adding New Member MI [PERSON_NAME] 🏳️ [EMAIL_ADDRESS][DOMAIN_NAME] Choose Role …" at bounding box center [266, 98] width 116 height 139
click at [305, 159] on span "Add Member" at bounding box center [301, 157] width 24 height 5
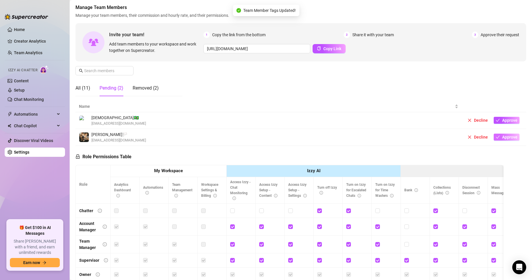
click at [502, 139] on span "Approve" at bounding box center [509, 137] width 15 height 5
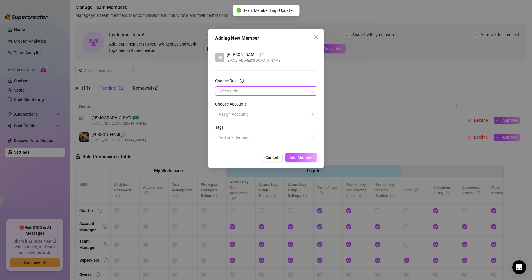
click at [250, 89] on input "Choose Role" at bounding box center [264, 91] width 90 height 9
click at [238, 111] on div "Account Manager" at bounding box center [266, 112] width 93 height 6
click at [258, 114] on div at bounding box center [263, 114] width 94 height 8
click at [250, 113] on div at bounding box center [263, 114] width 94 height 8
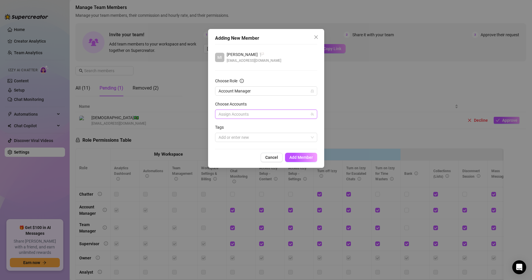
click at [235, 125] on div "Tags" at bounding box center [266, 128] width 102 height 9
click at [240, 114] on div at bounding box center [263, 114] width 94 height 8
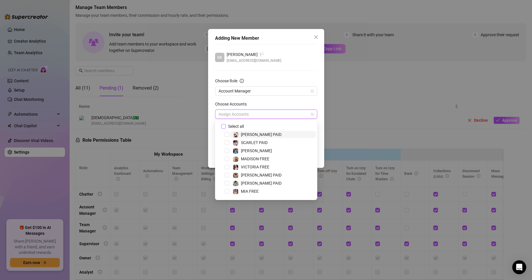
click at [227, 127] on span "Select all" at bounding box center [236, 126] width 20 height 6
click at [225, 127] on input "Select all" at bounding box center [223, 126] width 4 height 4
checkbox input "true"
click at [252, 105] on div "Choose Accounts" at bounding box center [266, 105] width 102 height 9
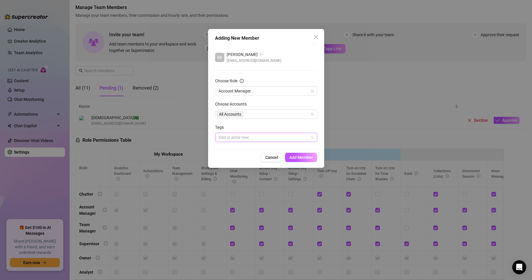
click at [236, 137] on div at bounding box center [263, 138] width 94 height 8
type input "[PERSON_NAME]"
click at [268, 164] on div "Adding New Member MI [PERSON_NAME] 🏳️ [EMAIL_ADDRESS][DOMAIN_NAME] Choose Role …" at bounding box center [266, 98] width 116 height 139
click at [241, 136] on div "[PERSON_NAME]" at bounding box center [263, 138] width 94 height 8
type input "xuao"
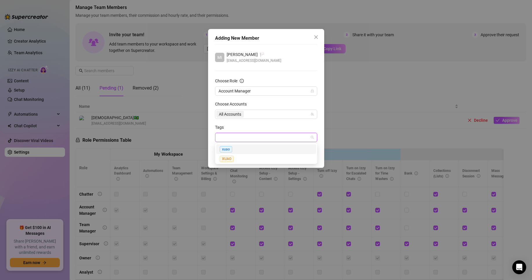
click at [170, 113] on div "Adding New Member MI [PERSON_NAME] 🏳️ [EMAIL_ADDRESS][DOMAIN_NAME] Choose Role …" at bounding box center [266, 140] width 532 height 280
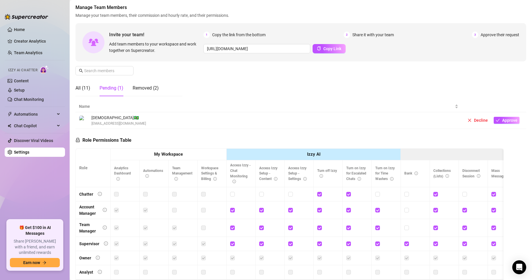
click at [187, 116] on div "Xuão 🇧🇷 [EMAIL_ADDRESS][DOMAIN_NAME]" at bounding box center [268, 121] width 379 height 12
click at [130, 86] on div "All (11) Pending (1) Removed (2)" at bounding box center [116, 88] width 83 height 16
click at [93, 87] on div "All (11) Pending (1) Removed (2)" at bounding box center [116, 88] width 83 height 16
click at [87, 88] on div "All (11)" at bounding box center [82, 88] width 15 height 7
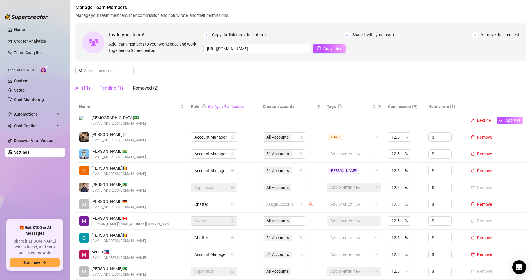
click at [115, 89] on div "Pending (1)" at bounding box center [112, 88] width 24 height 7
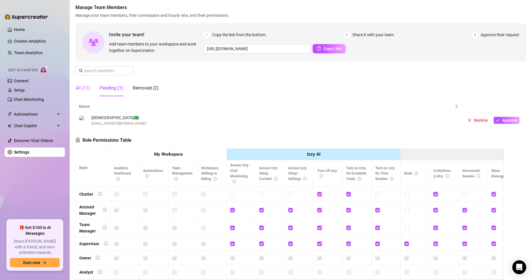
drag, startPoint x: 90, startPoint y: 88, endPoint x: 96, endPoint y: 90, distance: 6.2
click at [90, 88] on div "All (11)" at bounding box center [82, 88] width 15 height 7
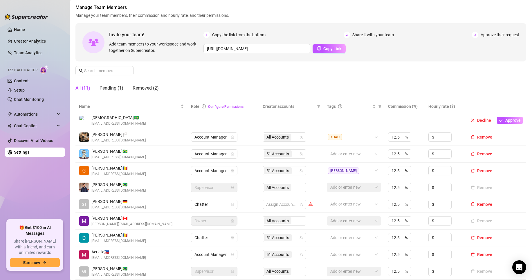
click at [78, 85] on div "All (11)" at bounding box center [82, 88] width 15 height 7
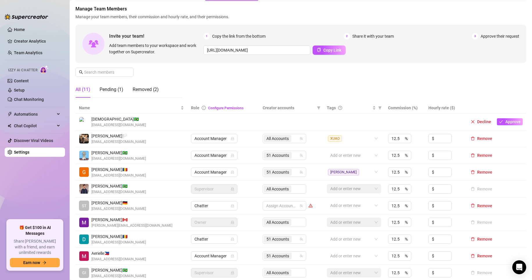
scroll to position [0, 0]
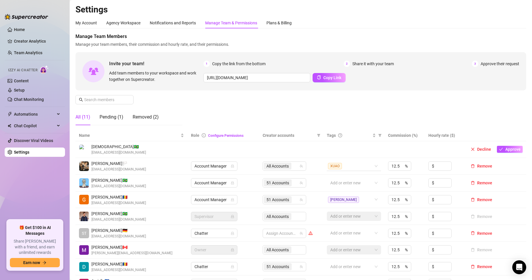
click at [337, 167] on span "XUAO" at bounding box center [335, 166] width 14 height 6
type input "j"
type input "[PERSON_NAME]"
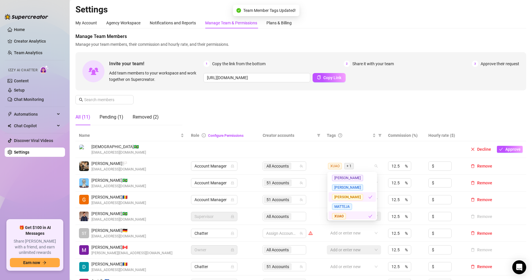
click at [351, 215] on div "XUAO" at bounding box center [350, 216] width 36 height 7
click at [441, 116] on div "Manage Team Members Manage your team members, their commission and hourly rate,…" at bounding box center [300, 81] width 451 height 97
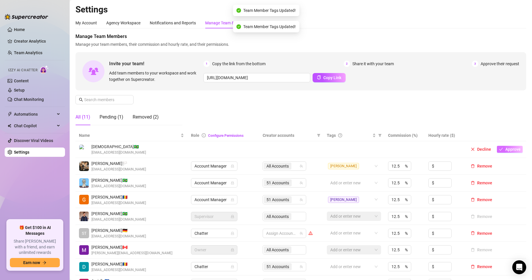
click at [505, 149] on span "Approve" at bounding box center [512, 149] width 15 height 5
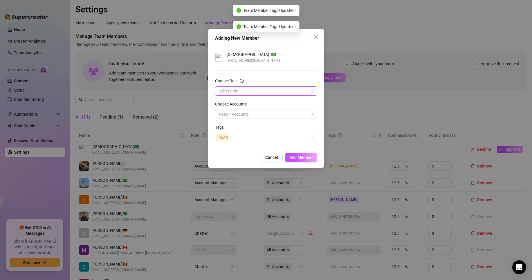
click at [252, 93] on input "Choose Role" at bounding box center [264, 91] width 90 height 9
click at [244, 112] on div "Account Manager" at bounding box center [266, 112] width 93 height 6
click at [257, 113] on div at bounding box center [263, 114] width 94 height 8
click at [247, 115] on div at bounding box center [263, 114] width 94 height 8
click at [235, 126] on div "Tags" at bounding box center [266, 128] width 102 height 9
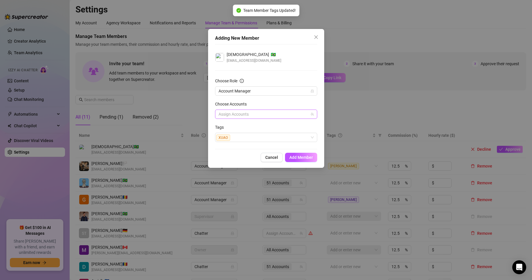
click at [237, 110] on div "Assign Accounts" at bounding box center [266, 114] width 102 height 9
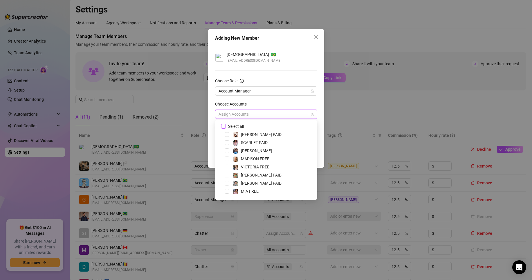
click at [224, 126] on input "Select all" at bounding box center [223, 126] width 4 height 4
checkbox input "true"
click at [265, 101] on form "Choose Role Account Manager Choose Accounts All Accounts Tags XUAO" at bounding box center [266, 110] width 102 height 64
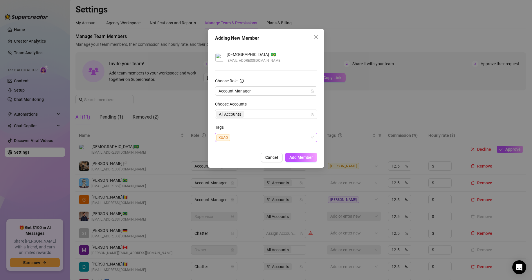
click at [250, 140] on div "XUAO" at bounding box center [263, 138] width 94 height 8
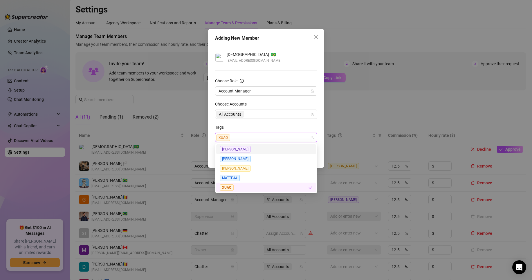
click at [255, 123] on form "Choose Role Account Manager Choose Accounts All Accounts Tags XUAO" at bounding box center [266, 110] width 102 height 64
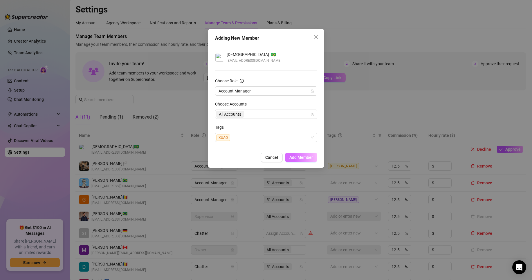
click at [310, 161] on button "Add Member" at bounding box center [301, 157] width 32 height 9
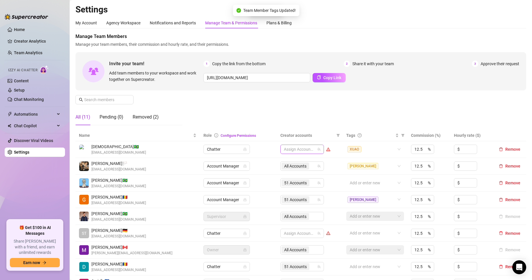
click at [299, 151] on div at bounding box center [299, 149] width 35 height 8
click at [299, 150] on div at bounding box center [299, 149] width 35 height 8
click at [301, 163] on div "All Accounts" at bounding box center [296, 166] width 29 height 8
click at [290, 149] on div at bounding box center [299, 149] width 35 height 8
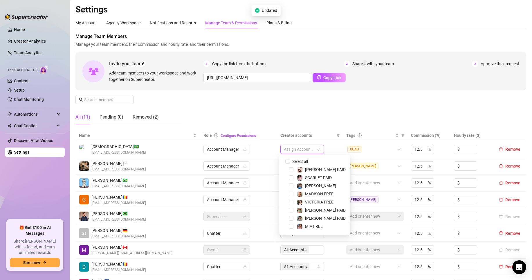
click at [262, 111] on div "Manage Team Members Manage your team members, their commission and hourly rate,…" at bounding box center [300, 81] width 451 height 97
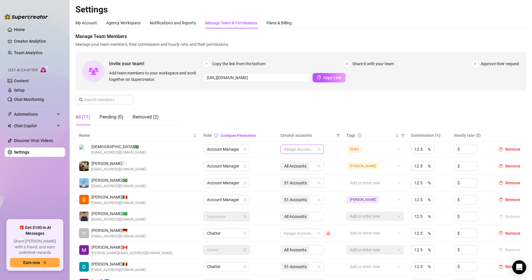
click at [287, 150] on div at bounding box center [299, 149] width 35 height 8
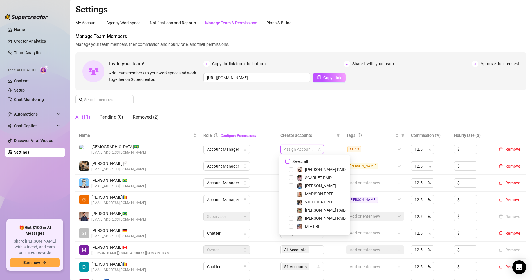
click at [289, 163] on input "Select all" at bounding box center [287, 161] width 5 height 5
checkbox input "true"
click at [264, 109] on div "Manage Team Members Manage your team members, their commission and hourly rate,…" at bounding box center [300, 81] width 451 height 97
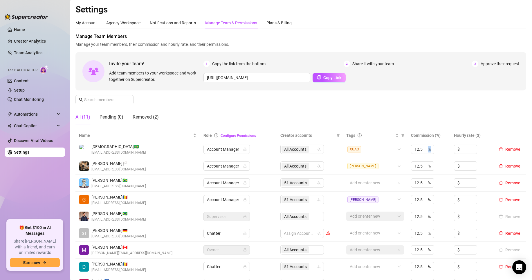
drag, startPoint x: 418, startPoint y: 151, endPoint x: 352, endPoint y: 145, distance: 66.0
click at [352, 145] on tr "[PERSON_NAME] 🇧🇷 [EMAIL_ADDRESS][DOMAIN_NAME] Account Manager All Accounts XUAO…" at bounding box center [300, 149] width 451 height 17
click at [305, 105] on div "Manage Team Members Manage your team members, their commission and hourly rate,…" at bounding box center [300, 81] width 451 height 97
click at [417, 150] on div "12.5 %" at bounding box center [422, 149] width 23 height 9
type input "1"
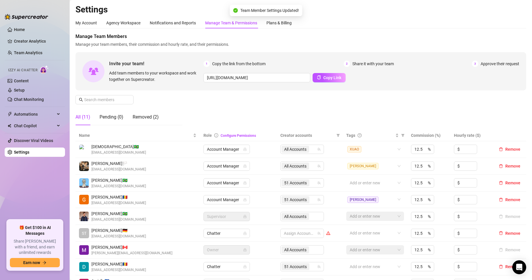
click at [413, 112] on div "Manage Team Members Manage your team members, their commission and hourly rate,…" at bounding box center [300, 81] width 451 height 97
type input "0"
drag, startPoint x: 432, startPoint y: 165, endPoint x: 447, endPoint y: 166, distance: 14.5
click at [447, 166] on tr "[PERSON_NAME] 🏳️ [EMAIL_ADDRESS][DOMAIN_NAME] Account Manager All Accounts [PER…" at bounding box center [300, 166] width 451 height 17
click at [400, 100] on div "Manage Team Members Manage your team members, their commission and hourly rate,…" at bounding box center [300, 81] width 451 height 97
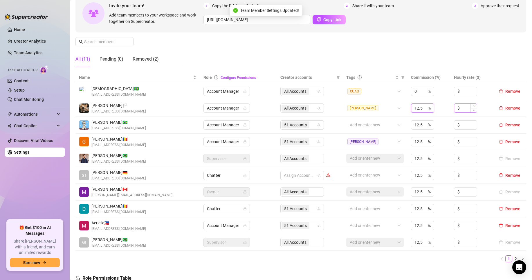
drag, startPoint x: 412, startPoint y: 109, endPoint x: 452, endPoint y: 106, distance: 39.9
click at [452, 106] on tr "[PERSON_NAME] 🏳️ [EMAIL_ADDRESS][DOMAIN_NAME] Account Manager All Accounts [PER…" at bounding box center [300, 108] width 451 height 17
type input "1"
type input "0"
drag, startPoint x: 418, startPoint y: 127, endPoint x: 378, endPoint y: 123, distance: 40.6
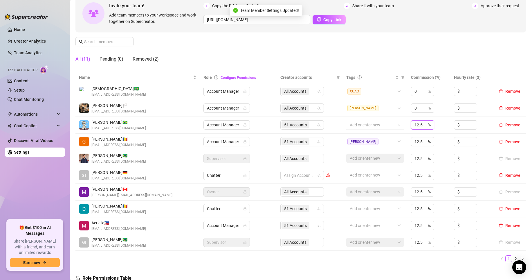
click at [378, 123] on tr "[PERSON_NAME] 🇧🇷 [EMAIL_ADDRESS][DOMAIN_NAME] Account Manager 51 Accounts Add o…" at bounding box center [300, 125] width 451 height 17
type input "0"
click at [420, 140] on div "12.5 %" at bounding box center [422, 141] width 23 height 9
drag, startPoint x: 419, startPoint y: 141, endPoint x: 383, endPoint y: 140, distance: 35.7
click at [383, 140] on tr "[PERSON_NAME] 🇷🇴 [EMAIL_ADDRESS][DOMAIN_NAME] Account Manager 51 Accounts [PERS…" at bounding box center [300, 142] width 451 height 17
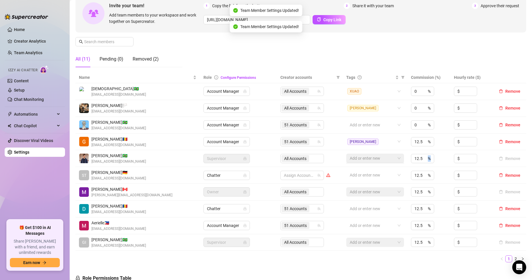
drag, startPoint x: 420, startPoint y: 158, endPoint x: 392, endPoint y: 155, distance: 28.6
click at [392, 155] on tr "[PERSON_NAME] 🇧🇷 [EMAIL_ADDRESS][DOMAIN_NAME] Supervisor All Accounts Add or en…" at bounding box center [300, 158] width 451 height 17
click at [411, 141] on div "12.5 %" at bounding box center [422, 141] width 23 height 9
drag, startPoint x: 410, startPoint y: 141, endPoint x: 415, endPoint y: 141, distance: 4.9
click at [415, 141] on div "12.5 %" at bounding box center [422, 141] width 23 height 9
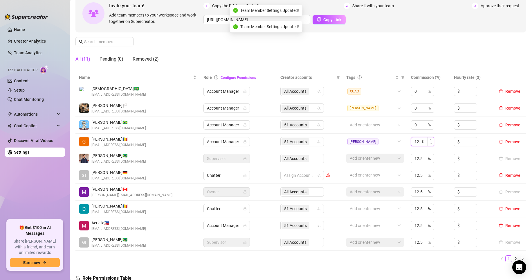
scroll to position [0, 2]
click at [415, 141] on input "12.5" at bounding box center [418, 142] width 6 height 9
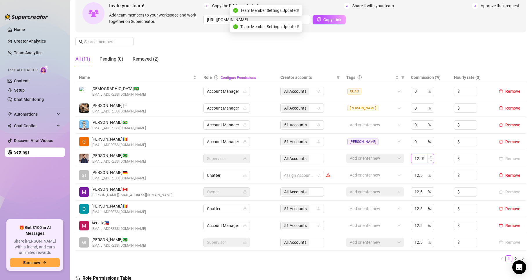
type input "12.5"
click at [416, 158] on input "12.5" at bounding box center [418, 158] width 6 height 9
type input "0"
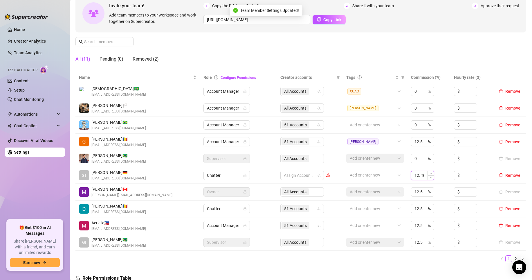
click at [415, 174] on input "12.5" at bounding box center [418, 175] width 6 height 9
type input "0"
type input "12.5"
click at [415, 174] on input "12.5" at bounding box center [418, 175] width 6 height 9
type input "0"
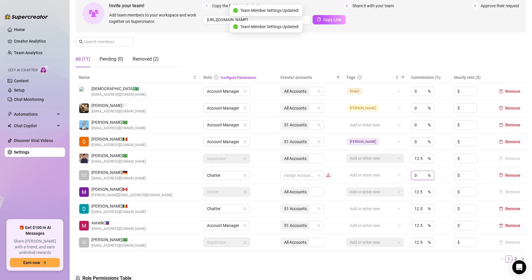
type input "0"
type input "12.5"
click at [415, 193] on input "12.5" at bounding box center [418, 192] width 6 height 9
type input "0"
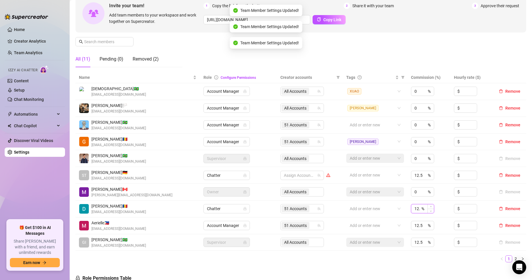
click at [415, 212] on input "12.5" at bounding box center [418, 209] width 6 height 9
type input "0"
type input "12.5"
type input "0"
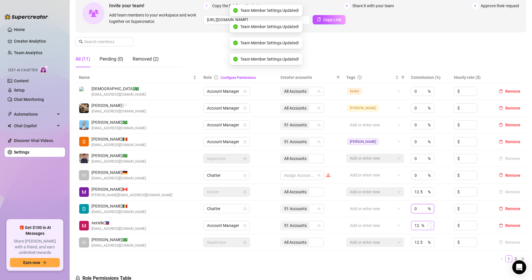
type input "0"
type input "12.5"
click at [418, 223] on div "12.5 %" at bounding box center [422, 225] width 23 height 9
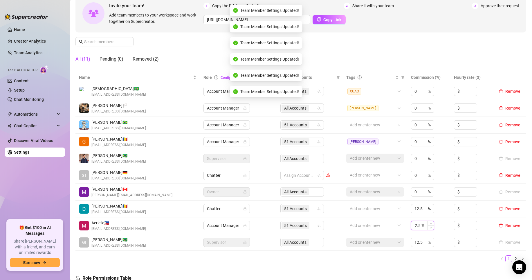
type input "12.50"
type input "0"
click at [415, 225] on input "12.50" at bounding box center [418, 226] width 6 height 9
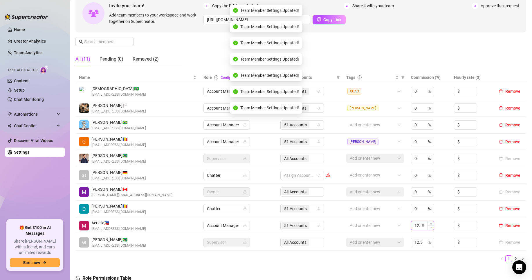
click at [415, 225] on input "12.50" at bounding box center [418, 226] width 6 height 9
type input "0"
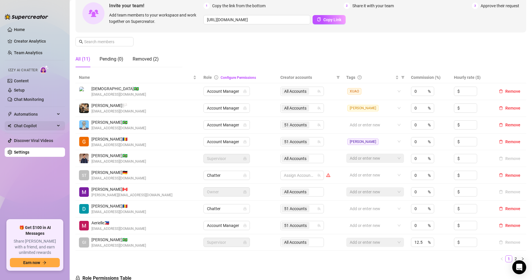
drag, startPoint x: 34, startPoint y: 141, endPoint x: 34, endPoint y: 123, distance: 18.0
click at [34, 141] on link "Discover Viral Videos" at bounding box center [33, 140] width 39 height 5
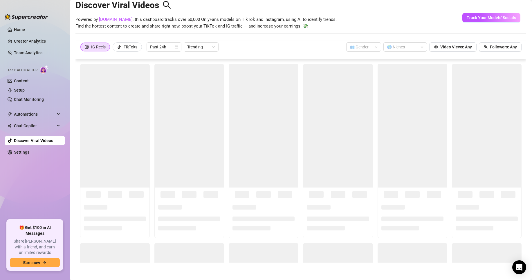
scroll to position [13, 0]
click at [33, 119] on ul "Home Creator Analytics Team Analytics Izzy AI Chatter Content Setup Chat Monito…" at bounding box center [35, 120] width 60 height 195
click at [33, 126] on span "Chat Copilot" at bounding box center [34, 125] width 41 height 9
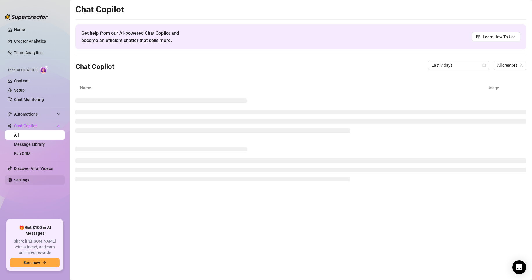
click at [26, 178] on link "Settings" at bounding box center [21, 180] width 15 height 5
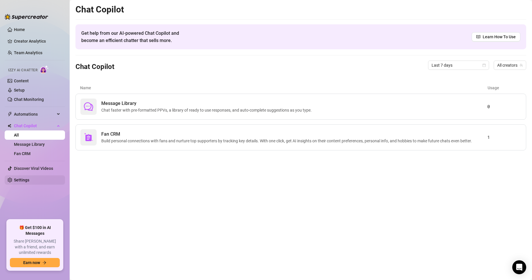
click at [27, 178] on link "Settings" at bounding box center [21, 180] width 15 height 5
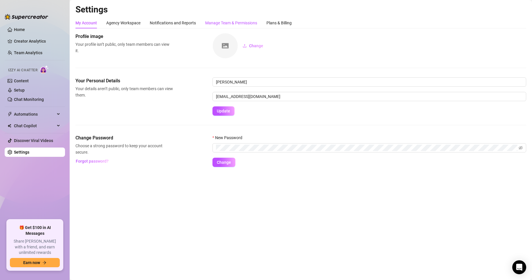
click at [213, 22] on div "Manage Team & Permissions" at bounding box center [231, 23] width 52 height 6
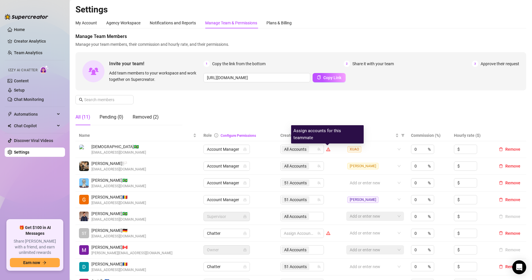
click at [328, 150] on icon "warning" at bounding box center [328, 150] width 1 height 2
click at [312, 148] on div "All Accounts" at bounding box center [299, 149] width 35 height 8
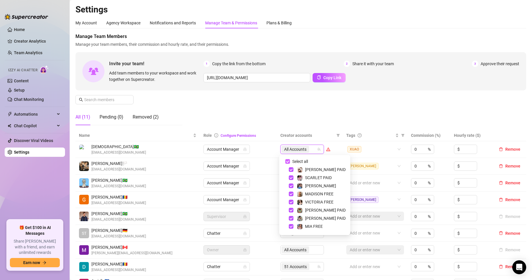
click at [288, 161] on input "Select all" at bounding box center [287, 161] width 5 height 5
click at [288, 162] on input "Select all" at bounding box center [287, 161] width 5 height 5
checkbox input "true"
click at [319, 111] on div "Manage Team Members Manage your team members, their commission and hourly rate,…" at bounding box center [300, 81] width 451 height 97
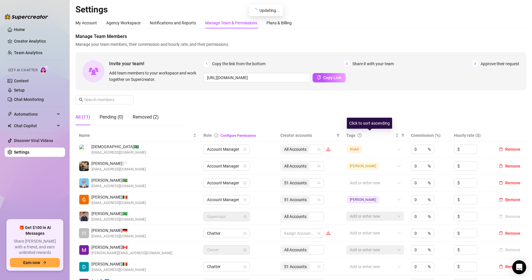
click at [346, 106] on div "Manage Team Members Manage your team members, their commission and hourly rate,…" at bounding box center [300, 81] width 451 height 97
